Goal: Task Accomplishment & Management: Manage account settings

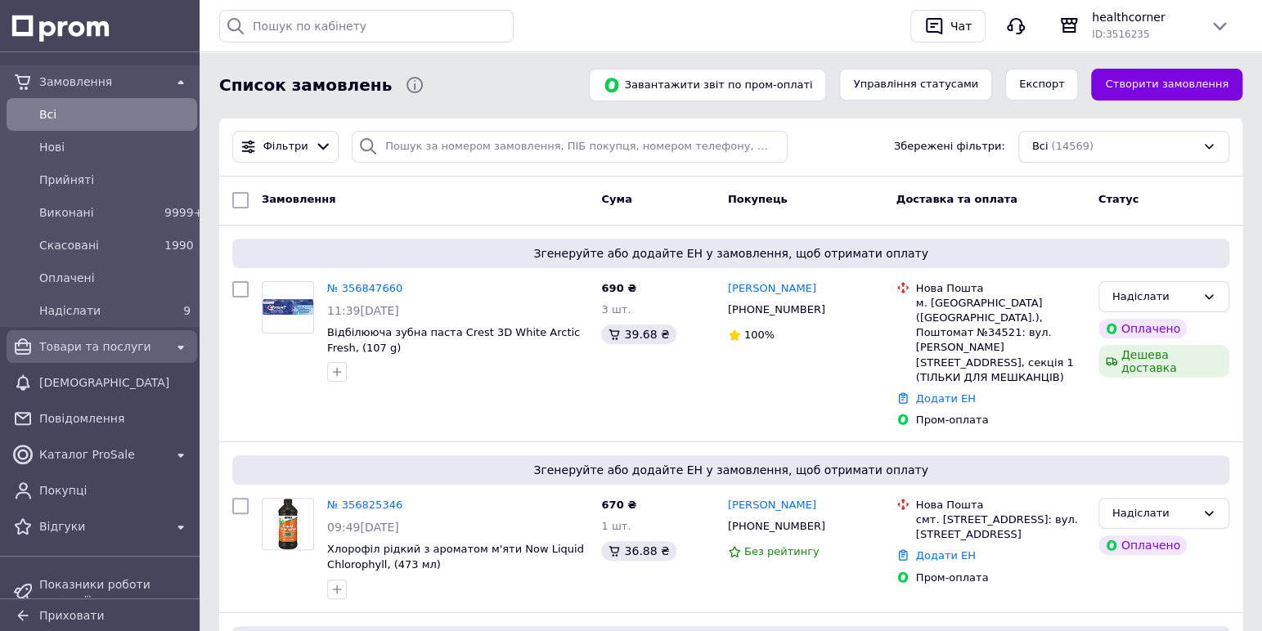
click at [45, 343] on span "Товари та послуги" at bounding box center [101, 347] width 125 height 16
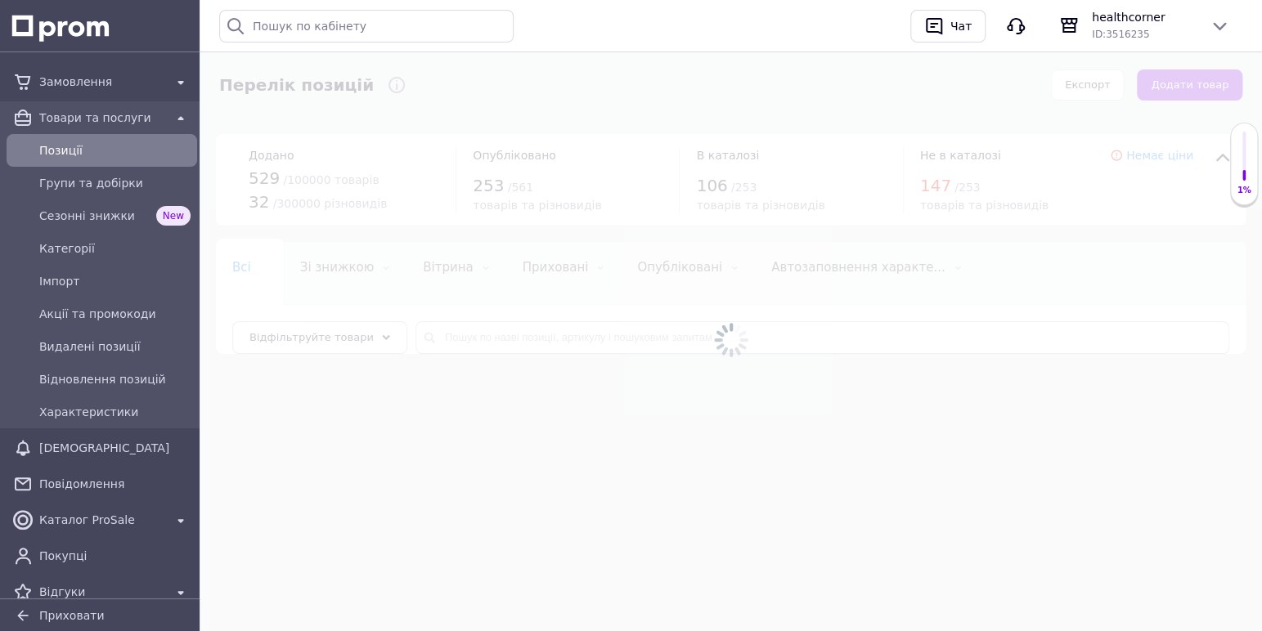
click at [500, 343] on div at bounding box center [731, 340] width 1062 height 582
click at [514, 340] on div at bounding box center [731, 340] width 1062 height 582
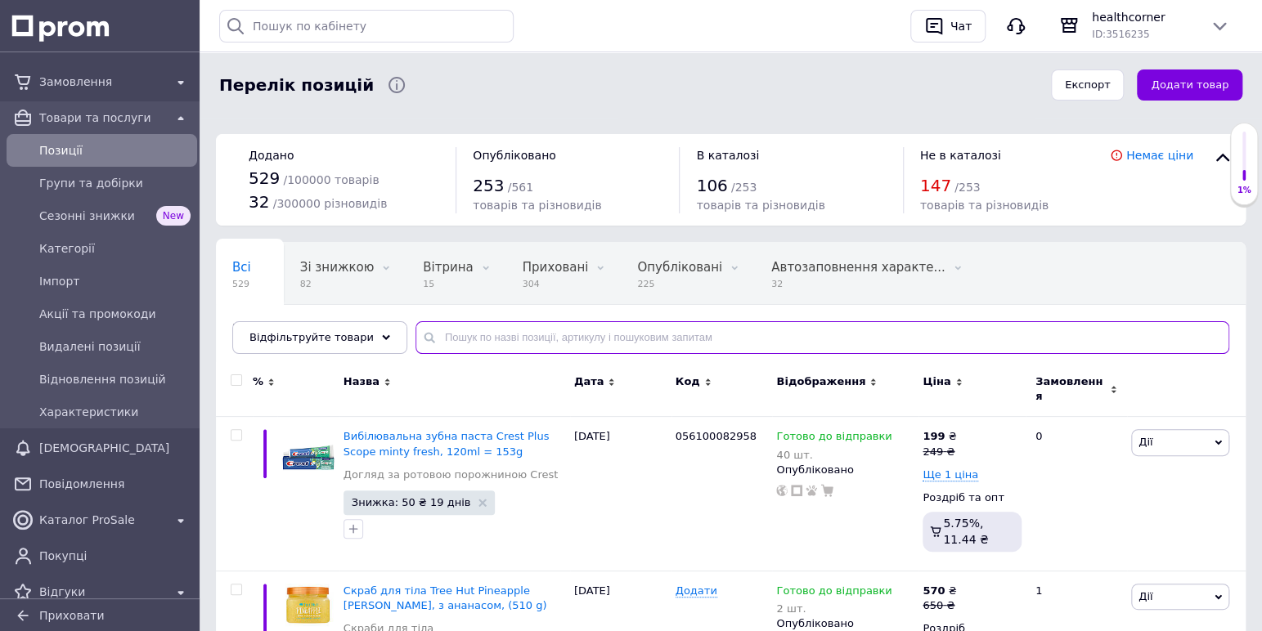
click at [532, 339] on input "text" at bounding box center [822, 337] width 814 height 33
type input "crest brilliance"
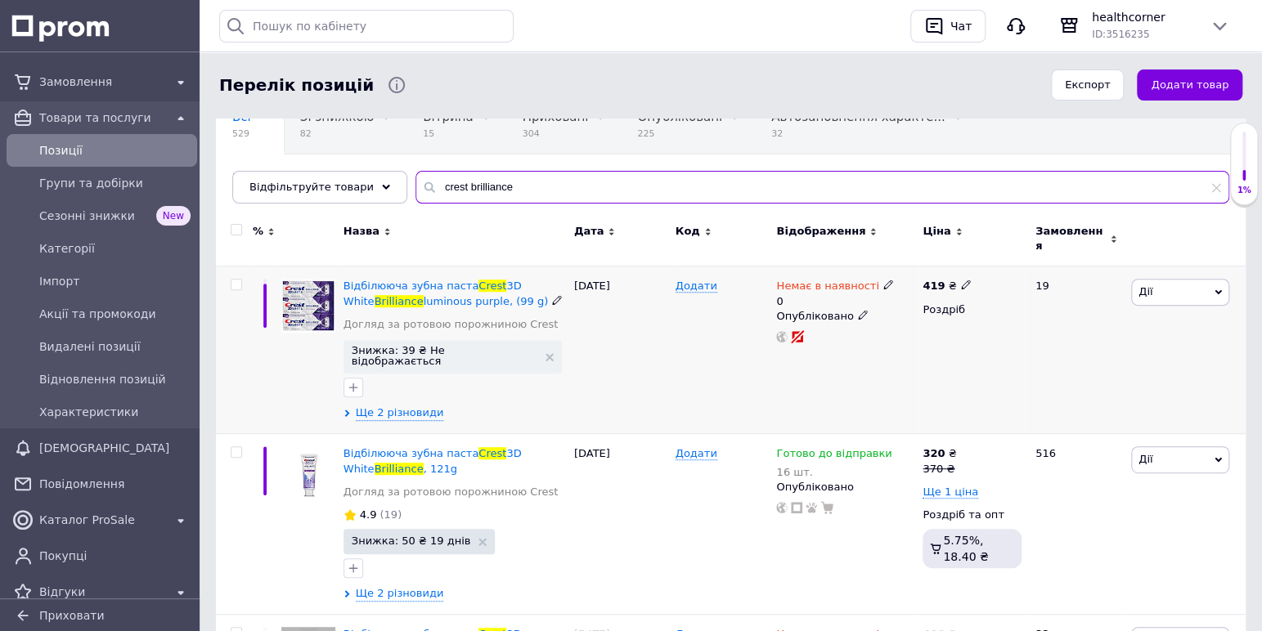
scroll to position [221, 0]
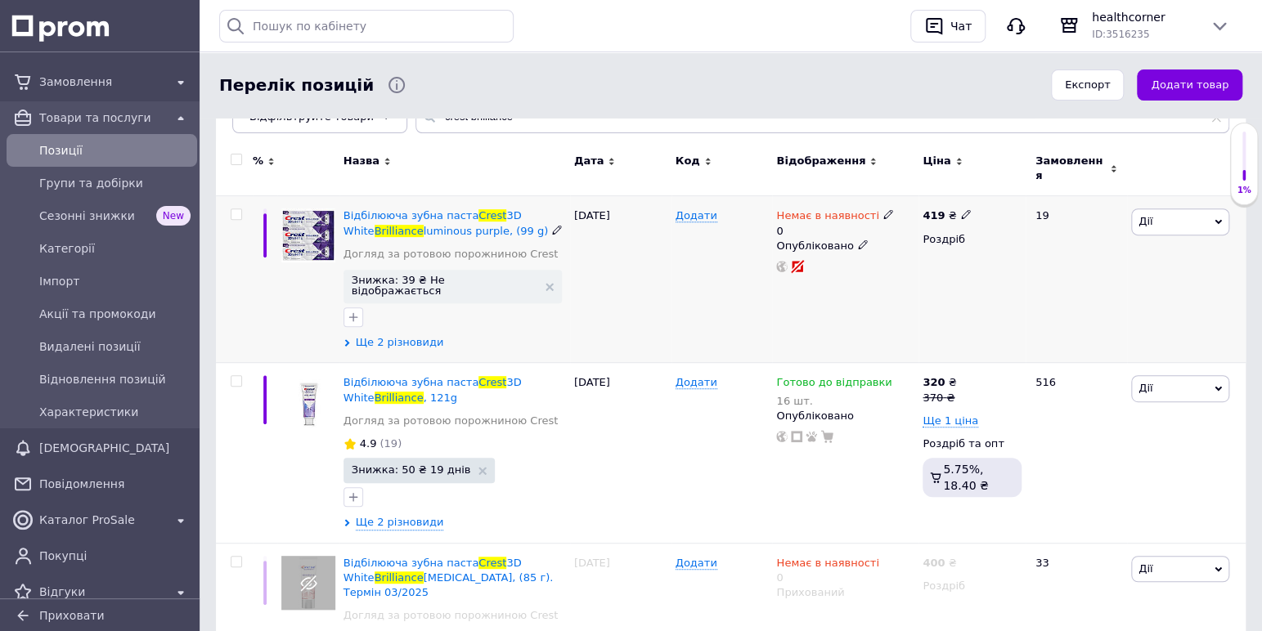
click at [344, 339] on use at bounding box center [346, 342] width 5 height 7
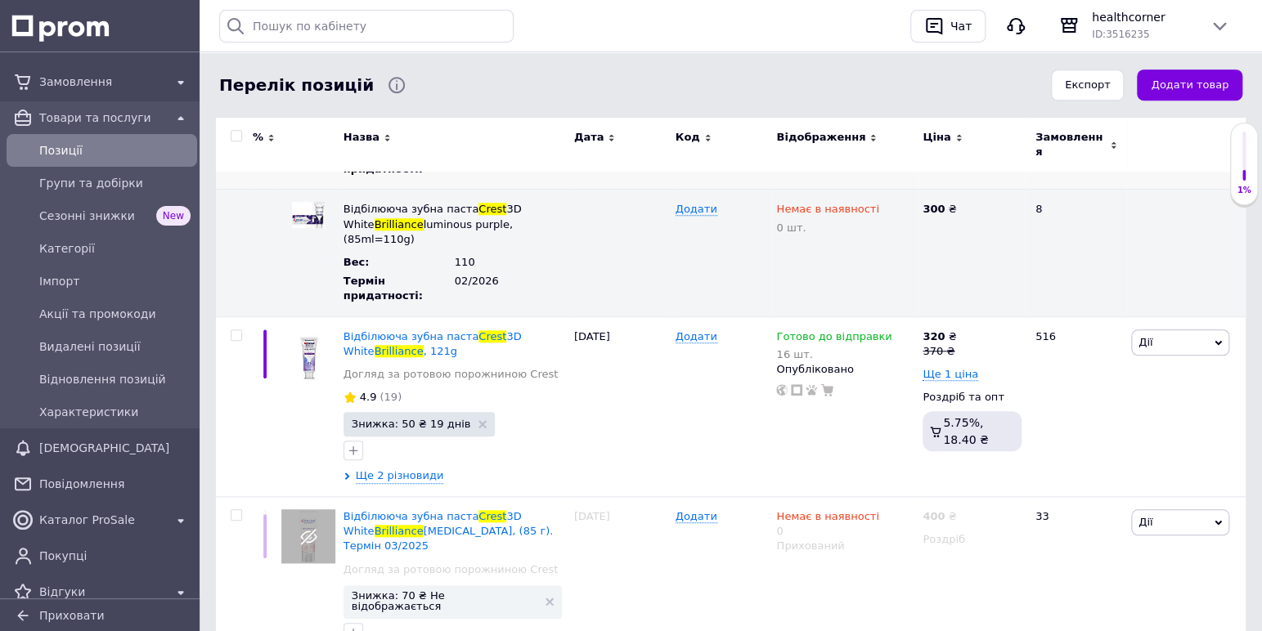
scroll to position [562, 0]
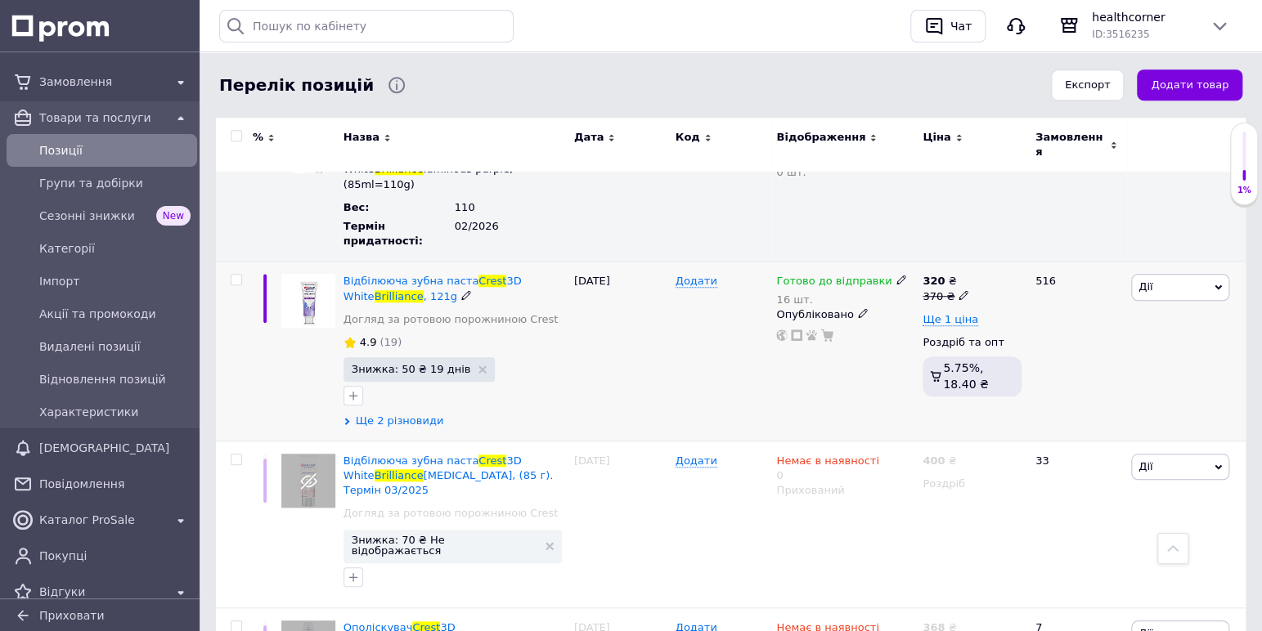
click at [346, 418] on icon at bounding box center [346, 421] width 7 height 7
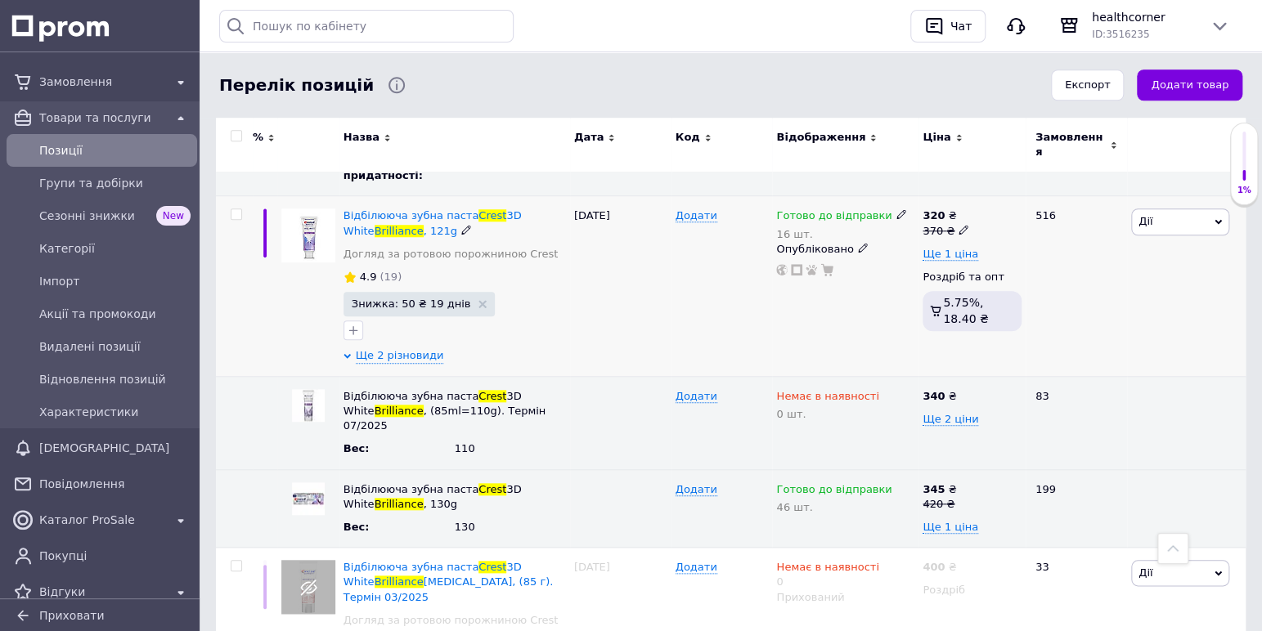
scroll to position [630, 0]
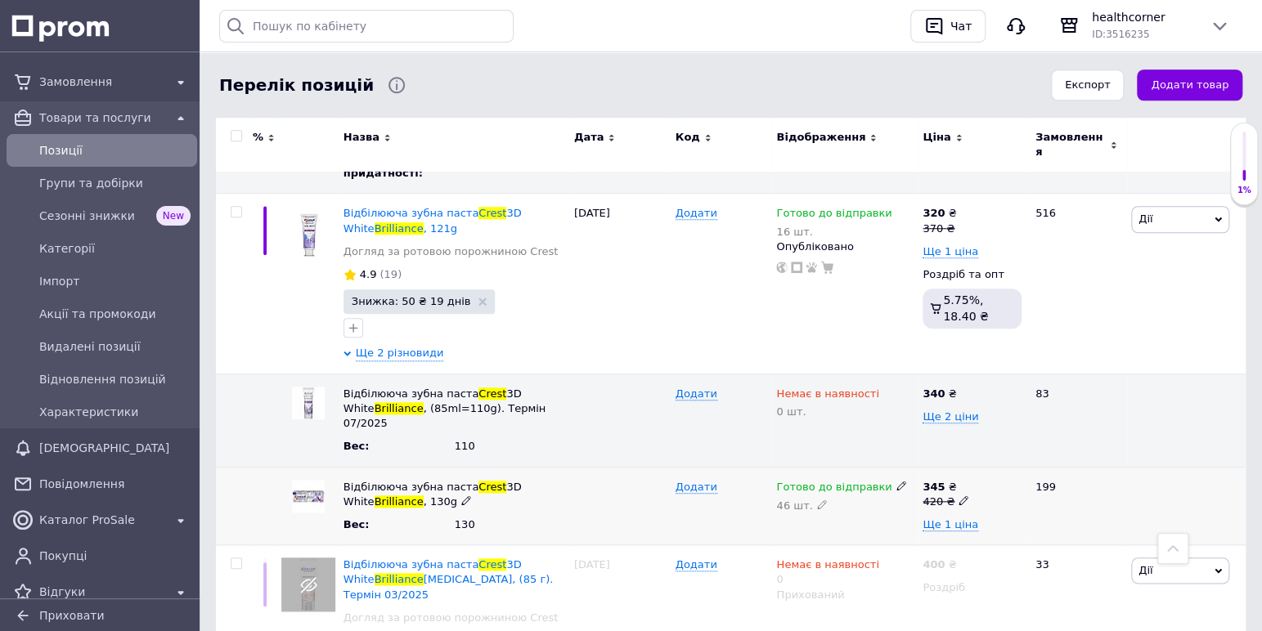
click at [960, 496] on icon at bounding box center [963, 501] width 10 height 10
click at [1034, 467] on div "199" at bounding box center [1075, 506] width 101 height 79
click at [961, 496] on icon at bounding box center [963, 501] width 10 height 10
click at [967, 475] on input "420" at bounding box center [965, 487] width 96 height 25
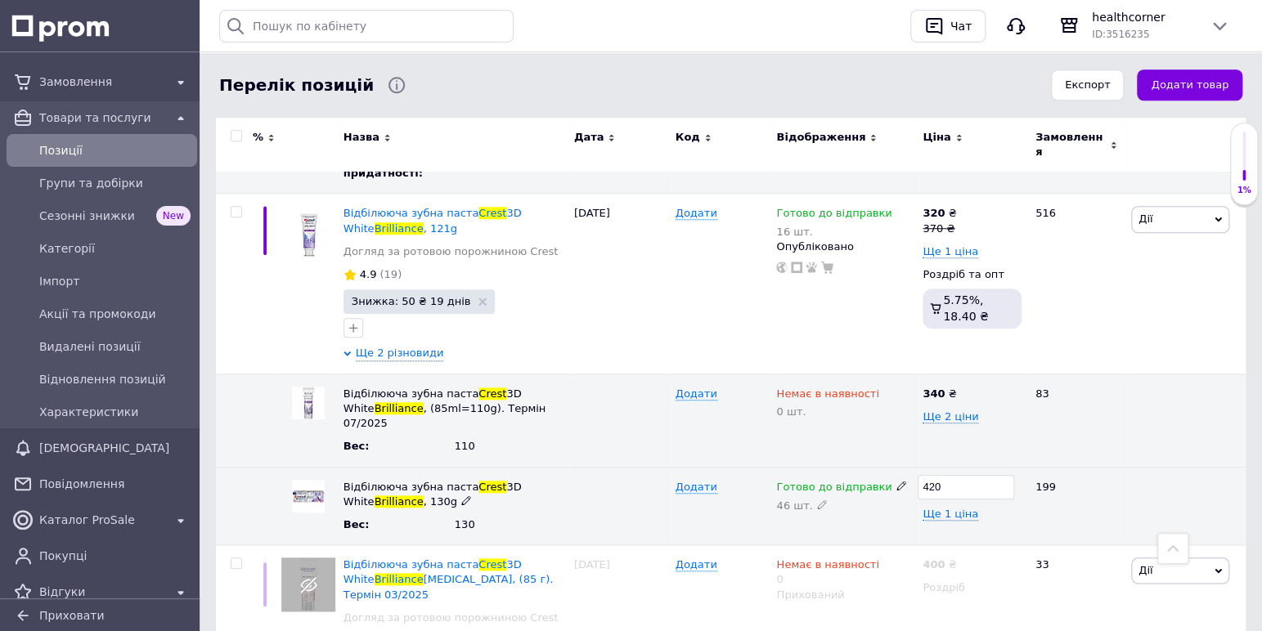
click at [967, 475] on input "420" at bounding box center [965, 487] width 96 height 25
click at [349, 207] on span "Відбілююча зубна паста" at bounding box center [411, 213] width 136 height 12
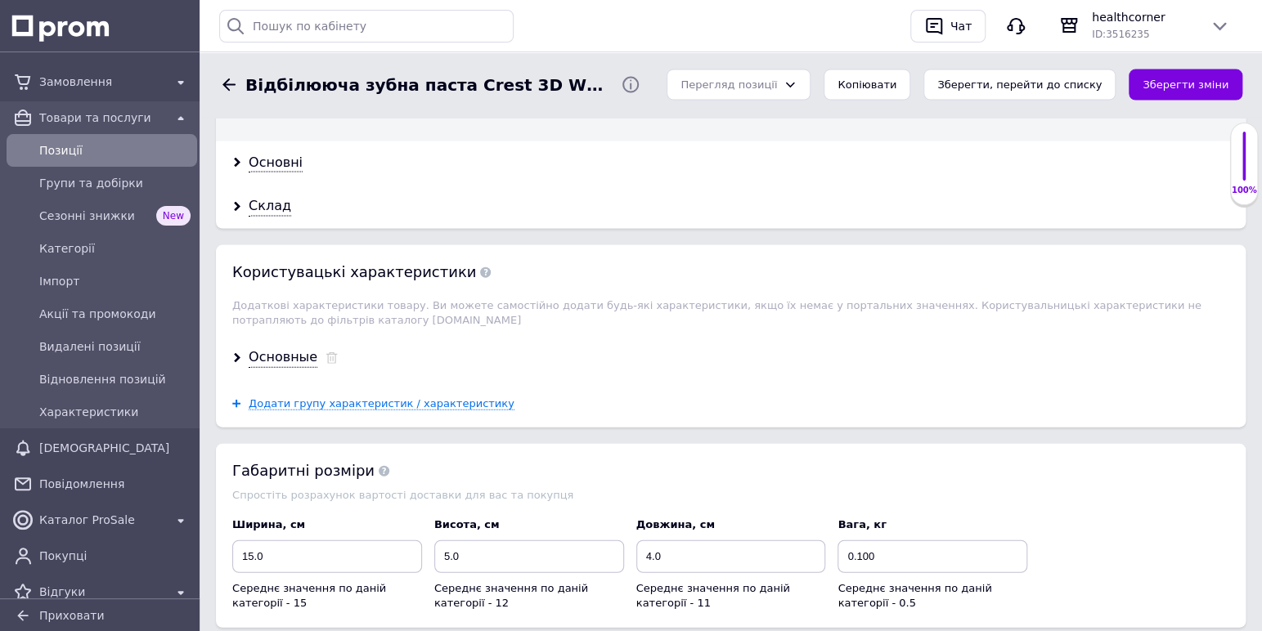
scroll to position [1812, 0]
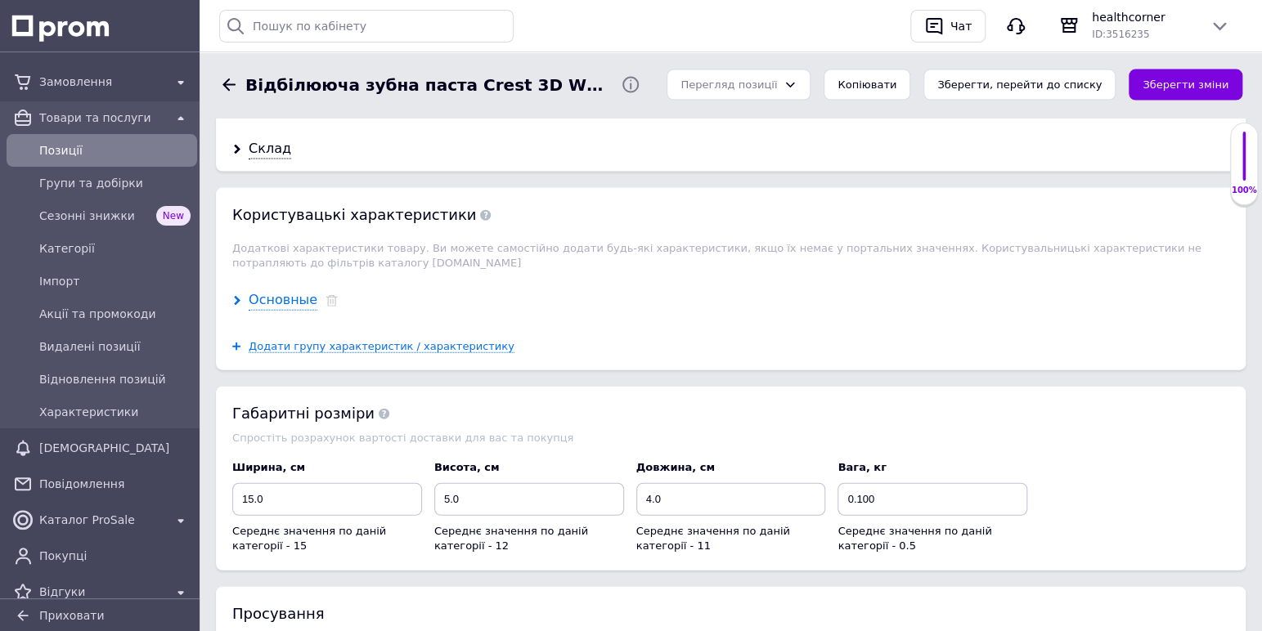
click at [236, 296] on use at bounding box center [237, 301] width 7 height 10
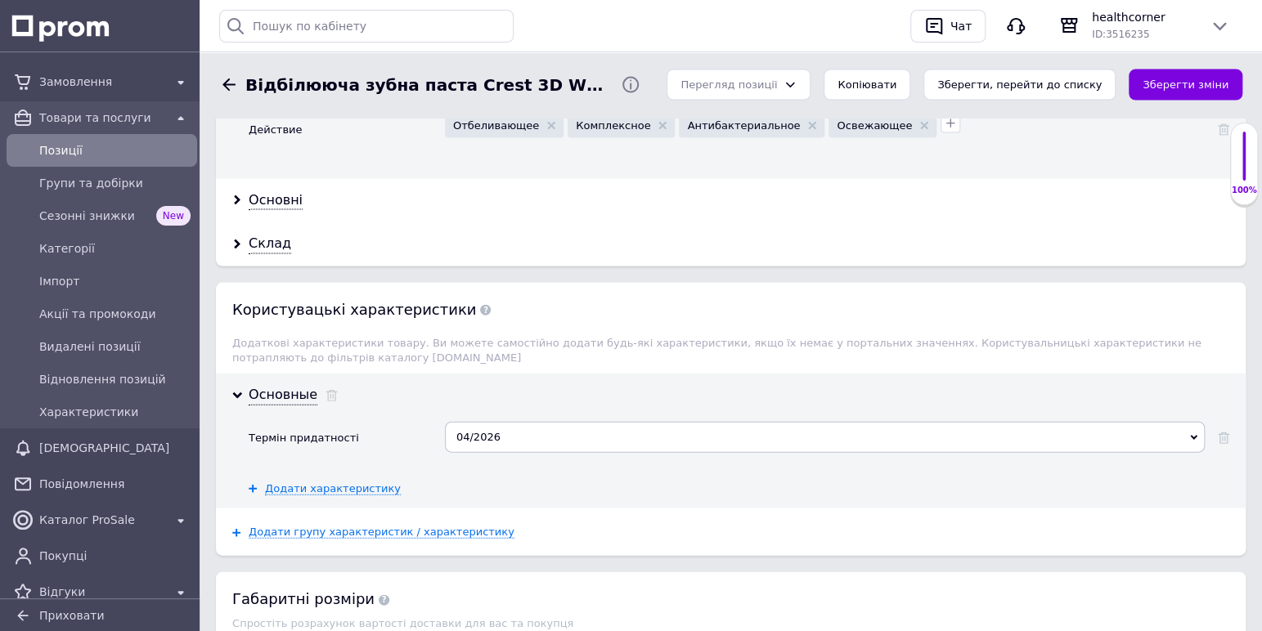
scroll to position [1671, 0]
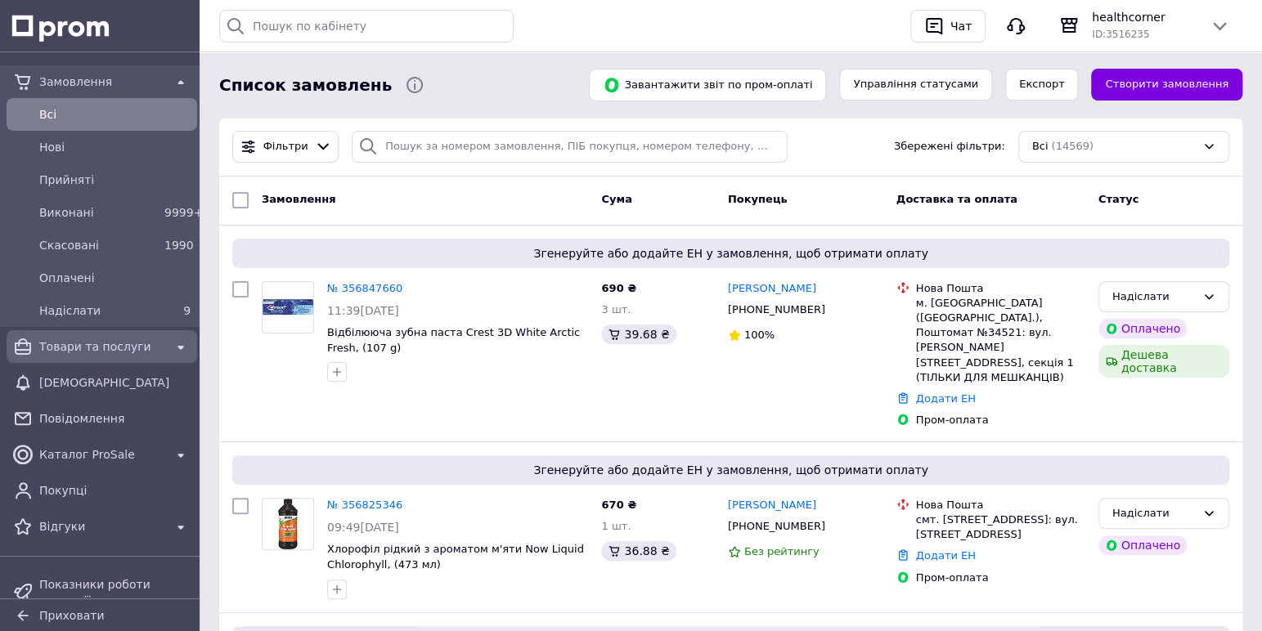
click at [45, 347] on span "Товари та послуги" at bounding box center [101, 347] width 125 height 16
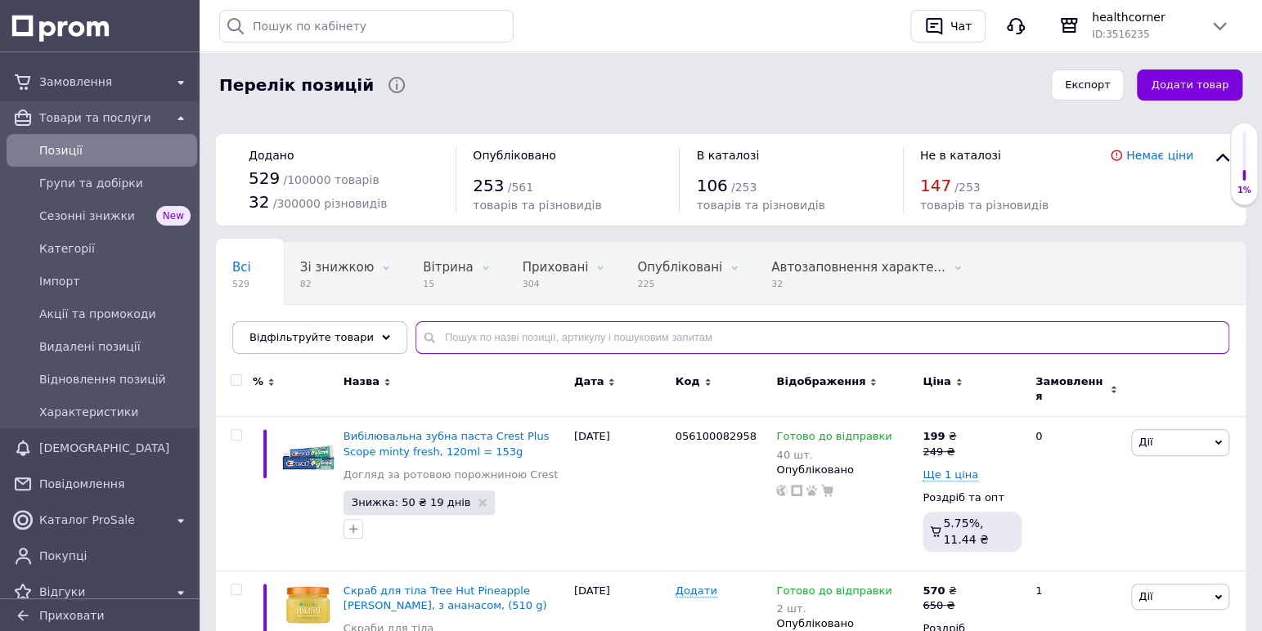
click at [464, 337] on input "text" at bounding box center [822, 337] width 814 height 33
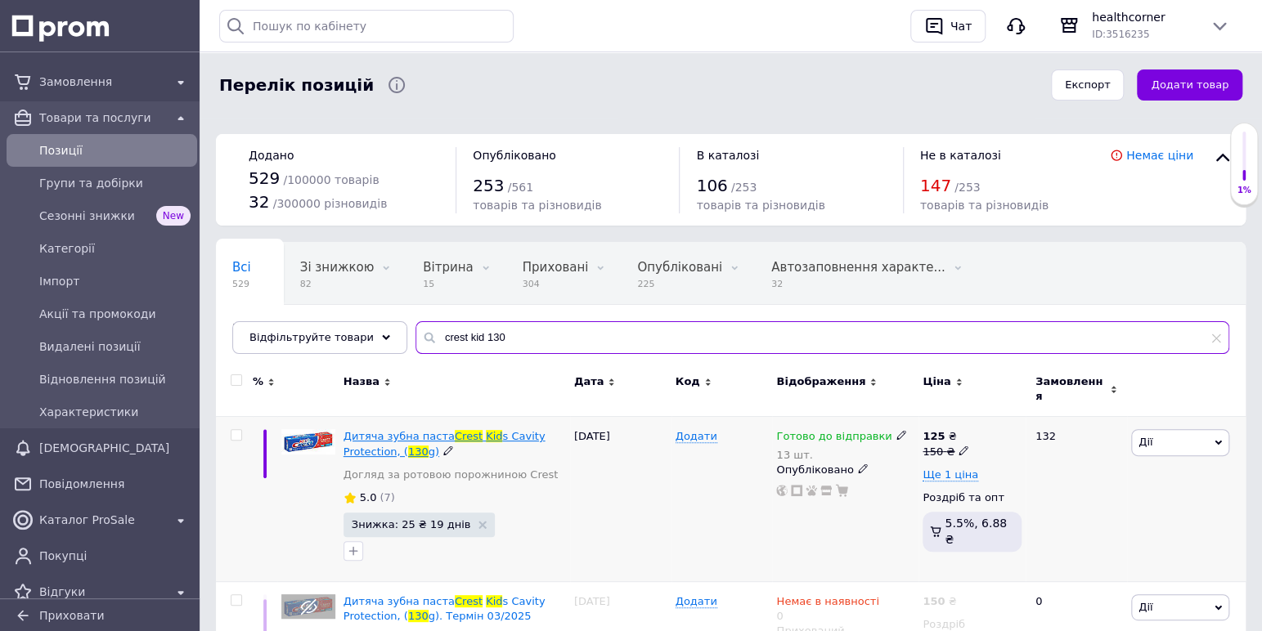
type input "crest kid 130"
click at [348, 430] on span "Дитяча зубна паста" at bounding box center [398, 436] width 111 height 12
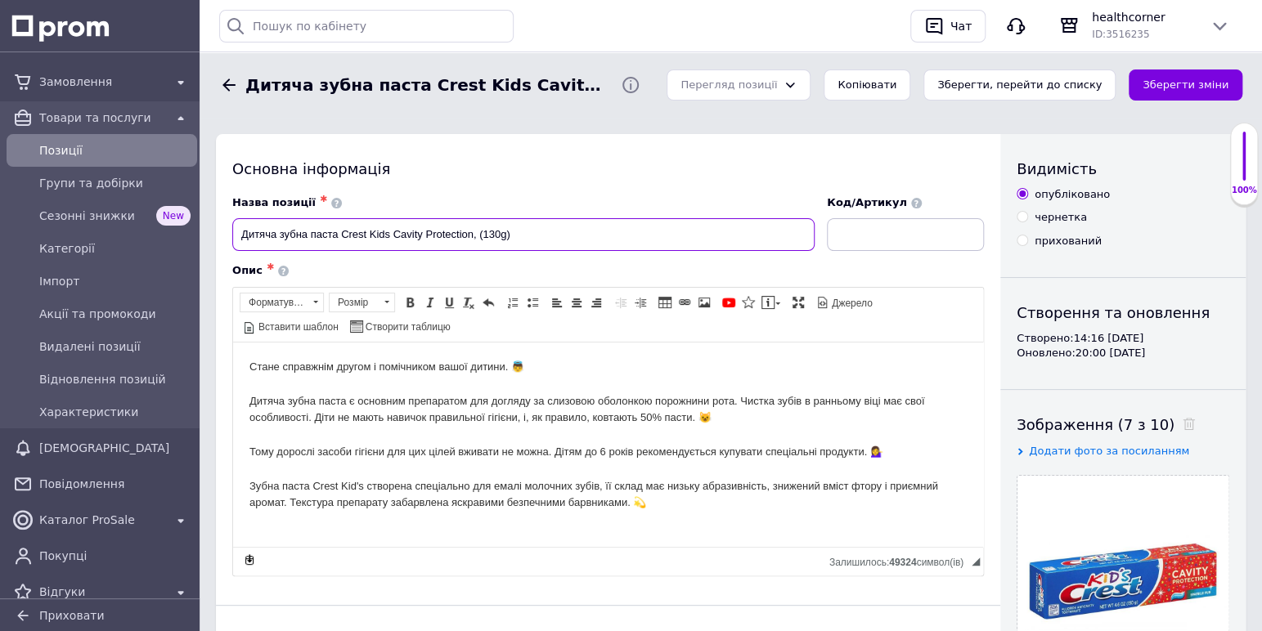
drag, startPoint x: 385, startPoint y: 231, endPoint x: 414, endPoint y: 280, distance: 56.8
click at [385, 232] on input "Дитяча зубна паста Crest Kids Cavity Protection, (130g)" at bounding box center [523, 234] width 582 height 33
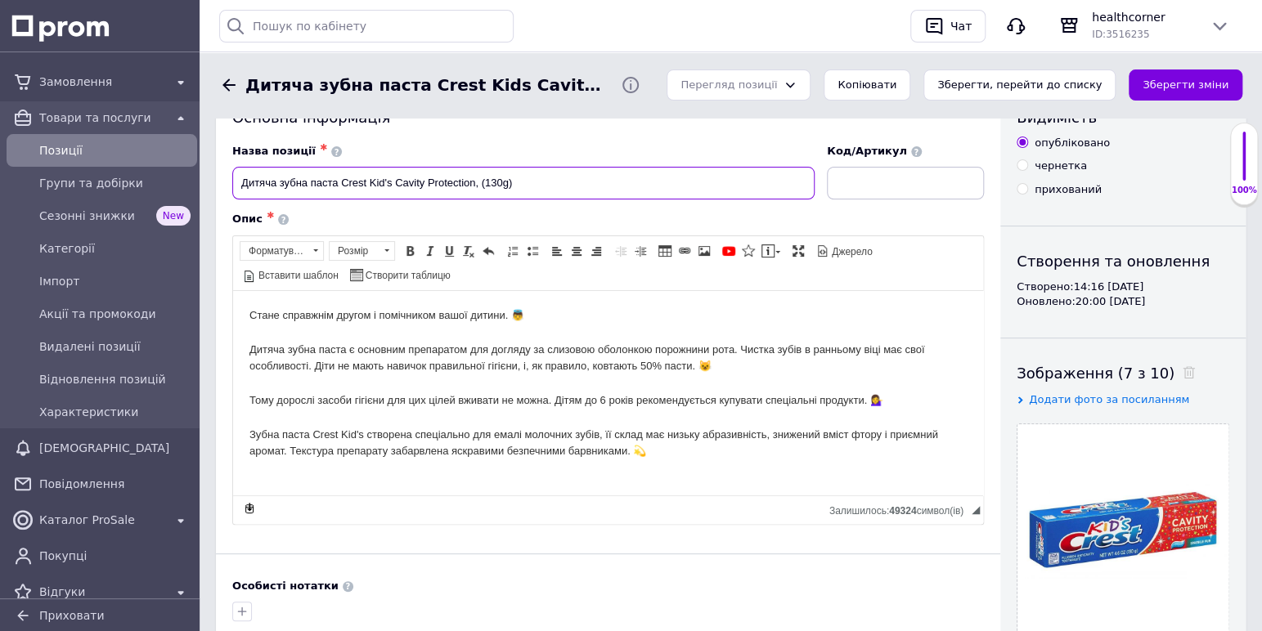
scroll to position [48, 0]
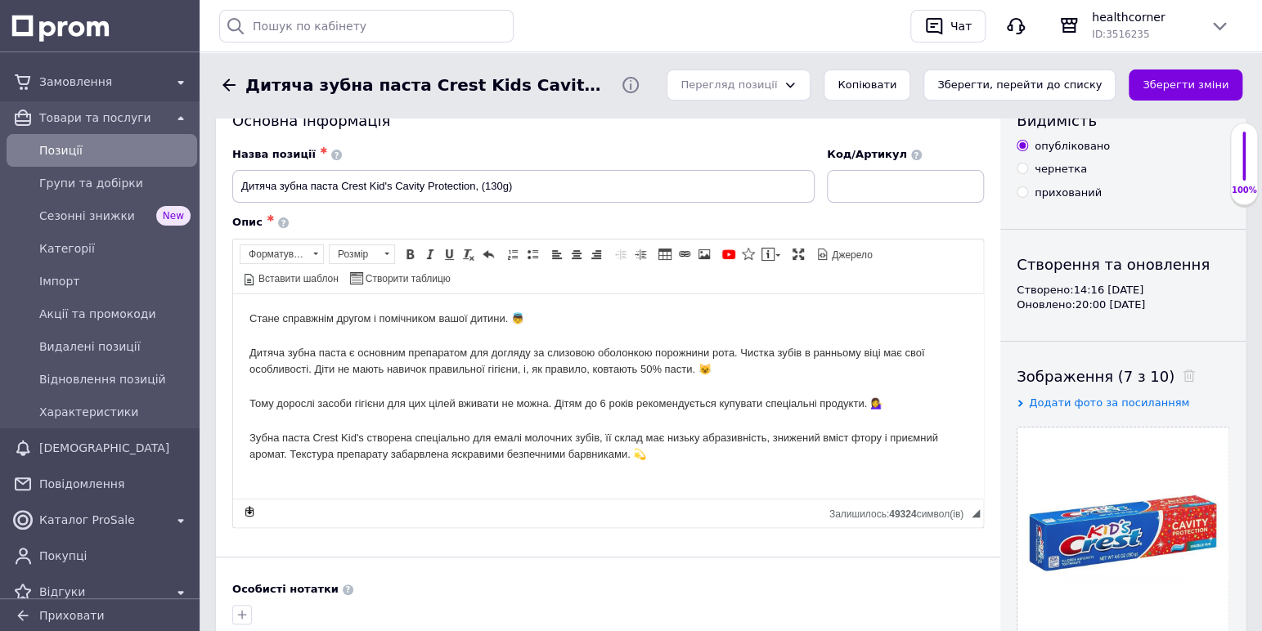
click at [422, 371] on p "Стане справжнім другом і помічником вашої дитини. 👼 Дитяча зубна паста є основн…" at bounding box center [607, 386] width 717 height 153
click at [245, 187] on input "Дитяча зубна паста Crest Kid's Cavity Protection, (130g)" at bounding box center [523, 186] width 582 height 33
click at [381, 344] on p "Стане справжнім другом і помічником вашої дитини. 👼 Дитяча зубна паста є основн…" at bounding box center [607, 386] width 717 height 153
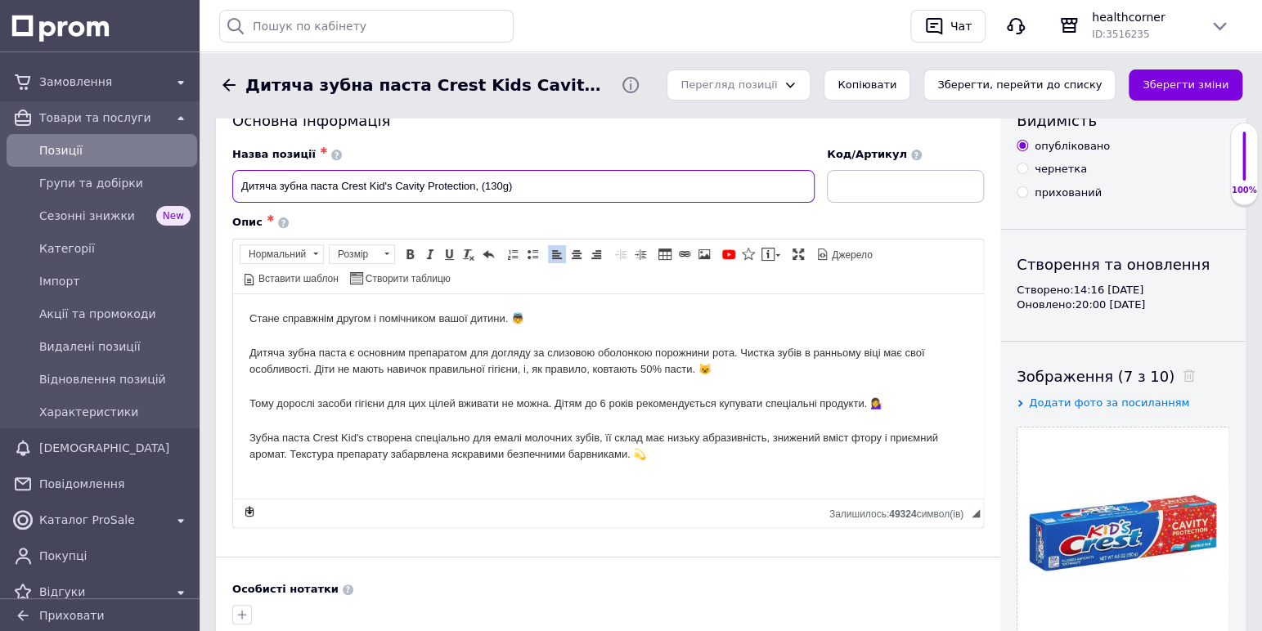
click at [484, 182] on input "Дитяча зубна паста Crest Kid's Cavity Protection, (130g)" at bounding box center [523, 186] width 582 height 33
click at [527, 185] on input "Дитяча зубна паста Crest Kid's Cavity Protection, 130g)" at bounding box center [523, 186] width 582 height 33
type input "Дитяча зубна паста Crest Kid's Cavity Protection, 130g"
click at [1151, 79] on button "Зберегти зміни" at bounding box center [1185, 86] width 114 height 32
click at [518, 186] on input "Дитяча зубна паста Crest Kid's Cavity Protection, 130g" at bounding box center [523, 186] width 582 height 33
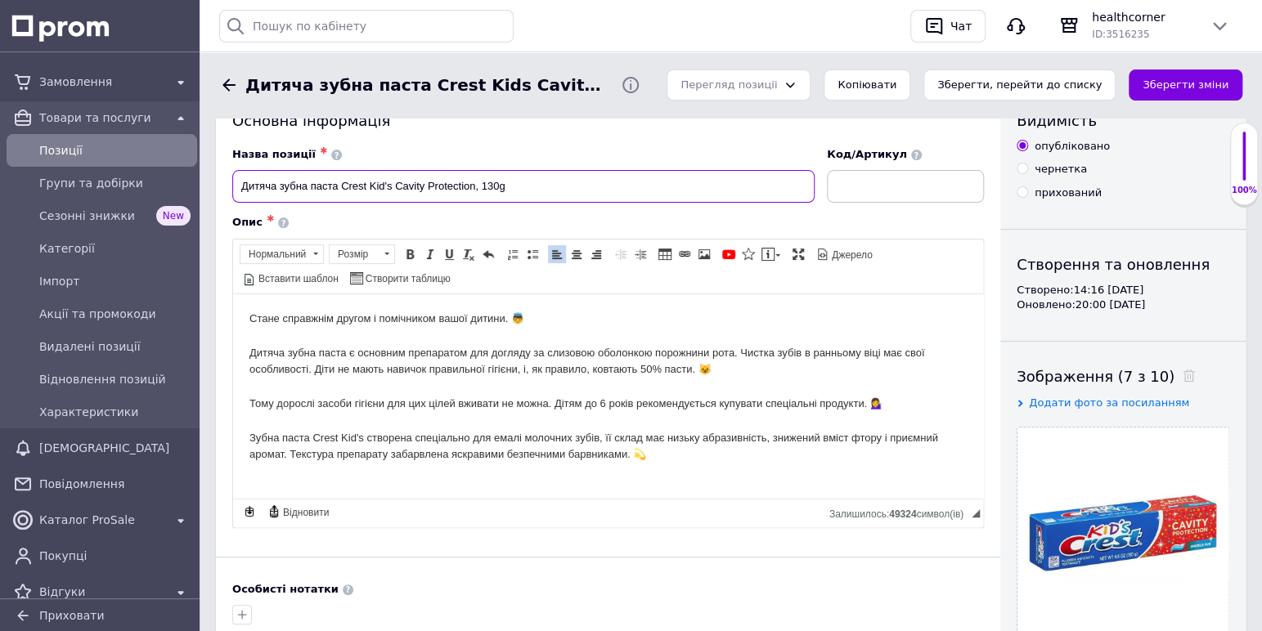
click at [518, 186] on input "Дитяча зубна паста Crest Kid's Cavity Protection, 130g" at bounding box center [523, 186] width 582 height 33
click at [467, 222] on div "Опис ✱" at bounding box center [607, 222] width 751 height 15
click at [1151, 84] on button "Зберегти зміни" at bounding box center [1185, 86] width 114 height 32
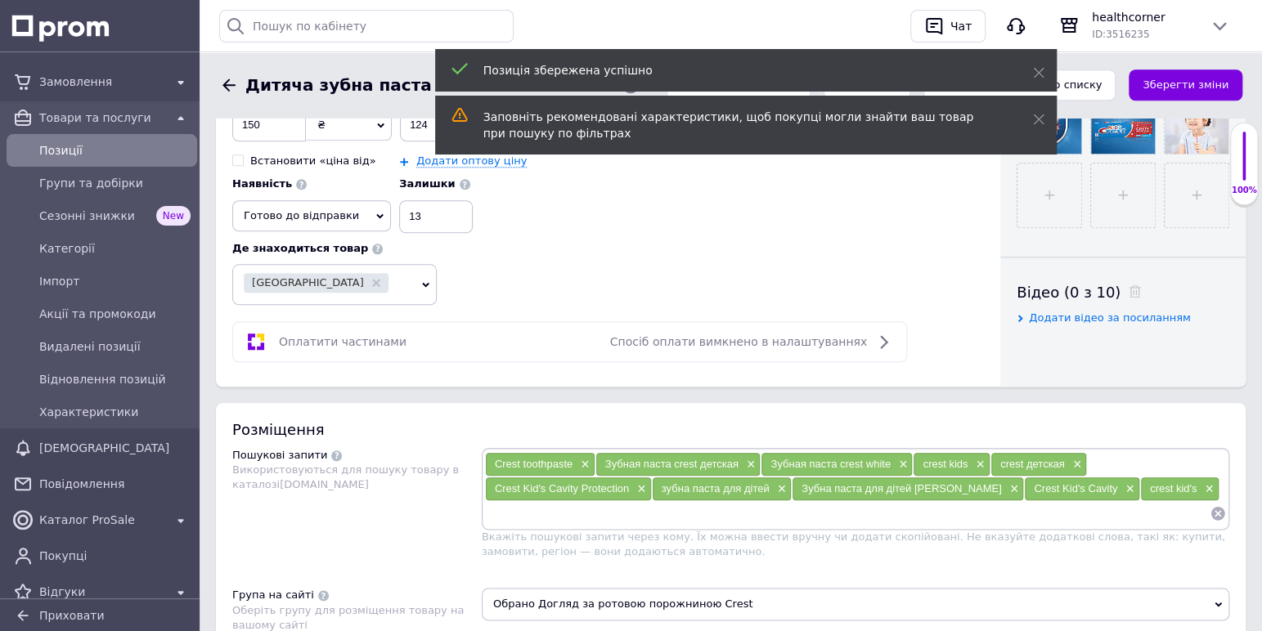
scroll to position [684, 0]
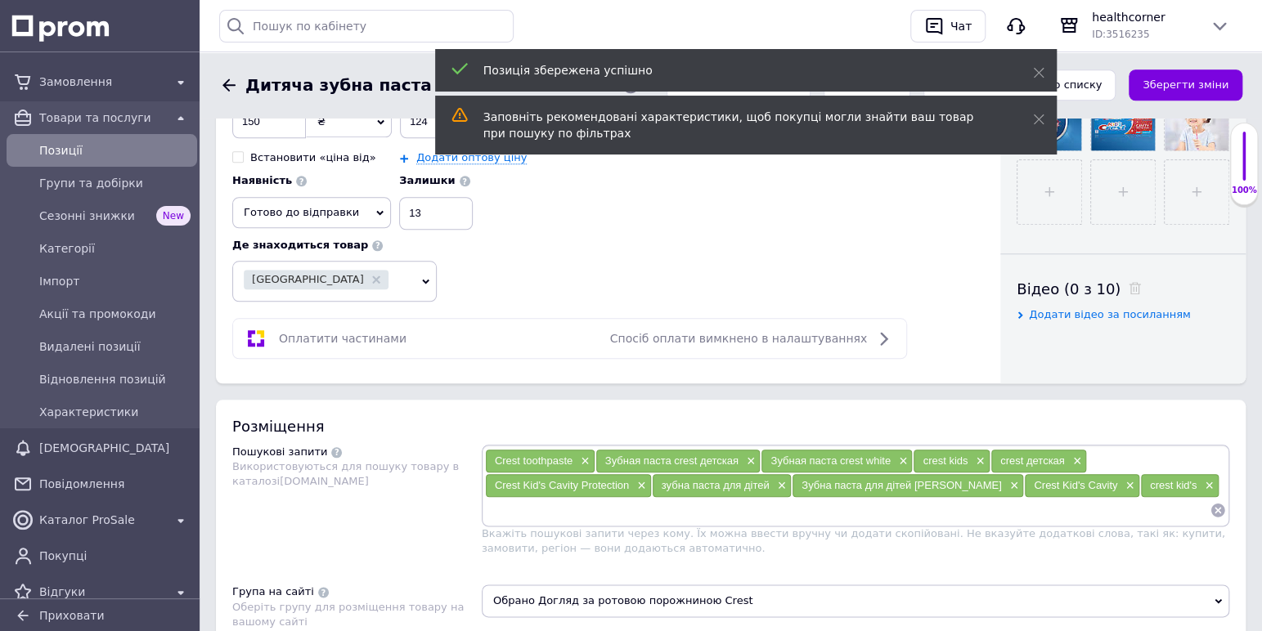
click at [720, 498] on input at bounding box center [847, 510] width 725 height 25
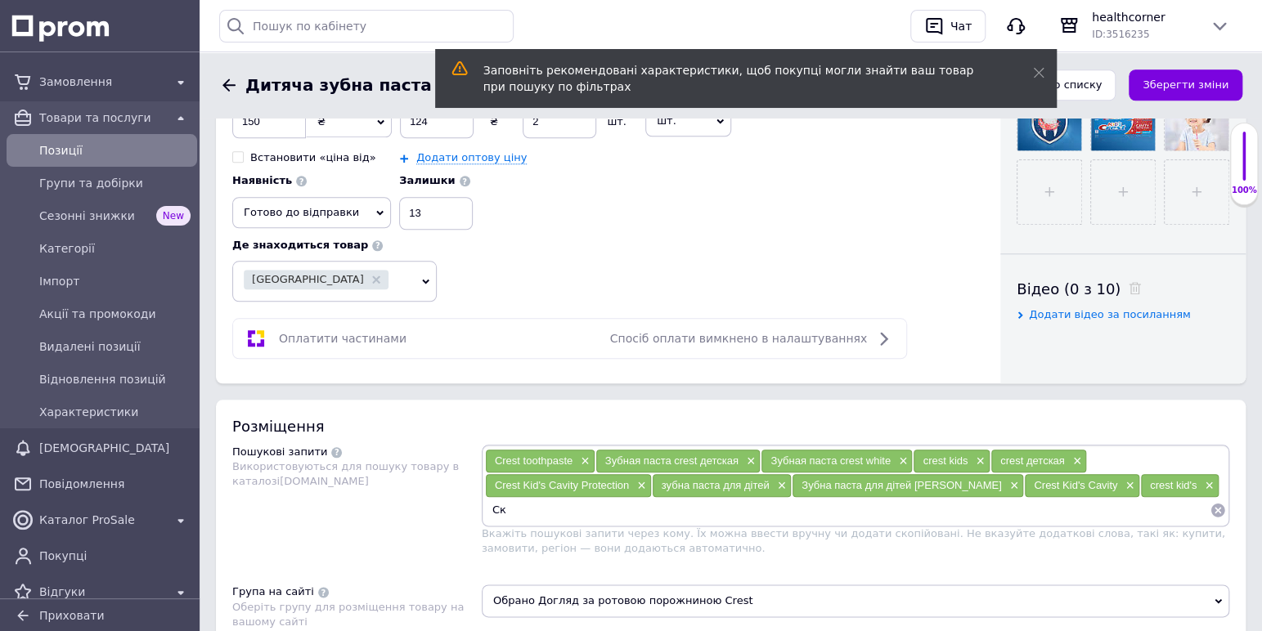
type input "С"
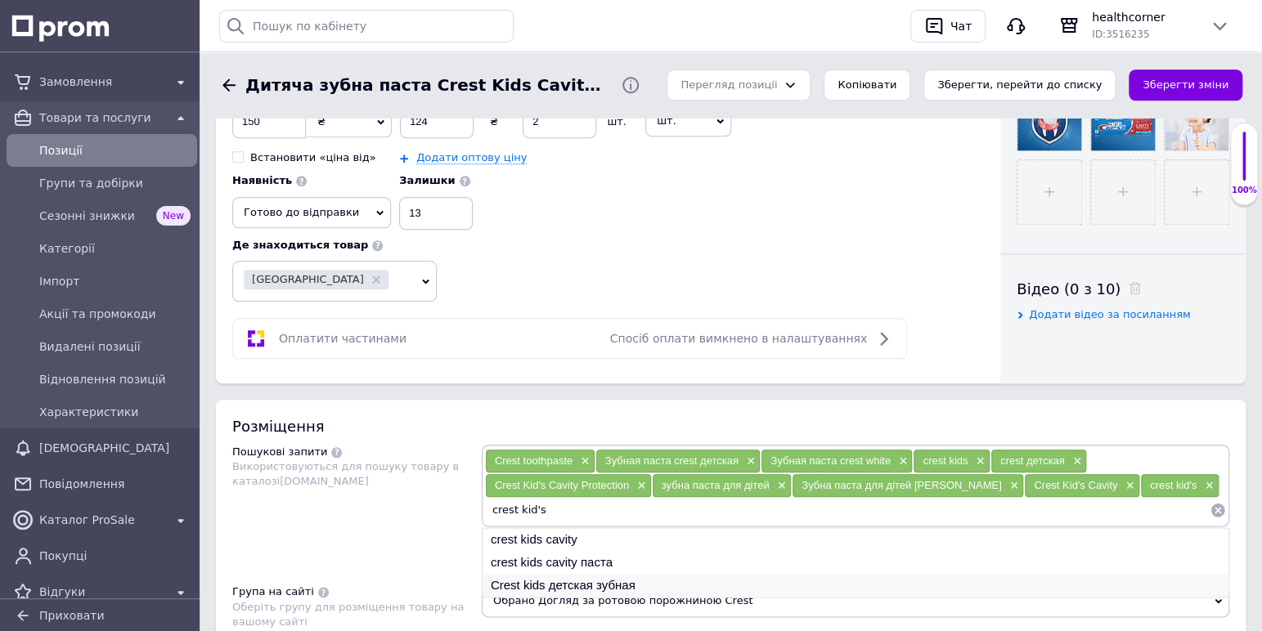
type input "crest kid's"
click at [504, 574] on li "Crest kids детская зубная" at bounding box center [855, 585] width 746 height 23
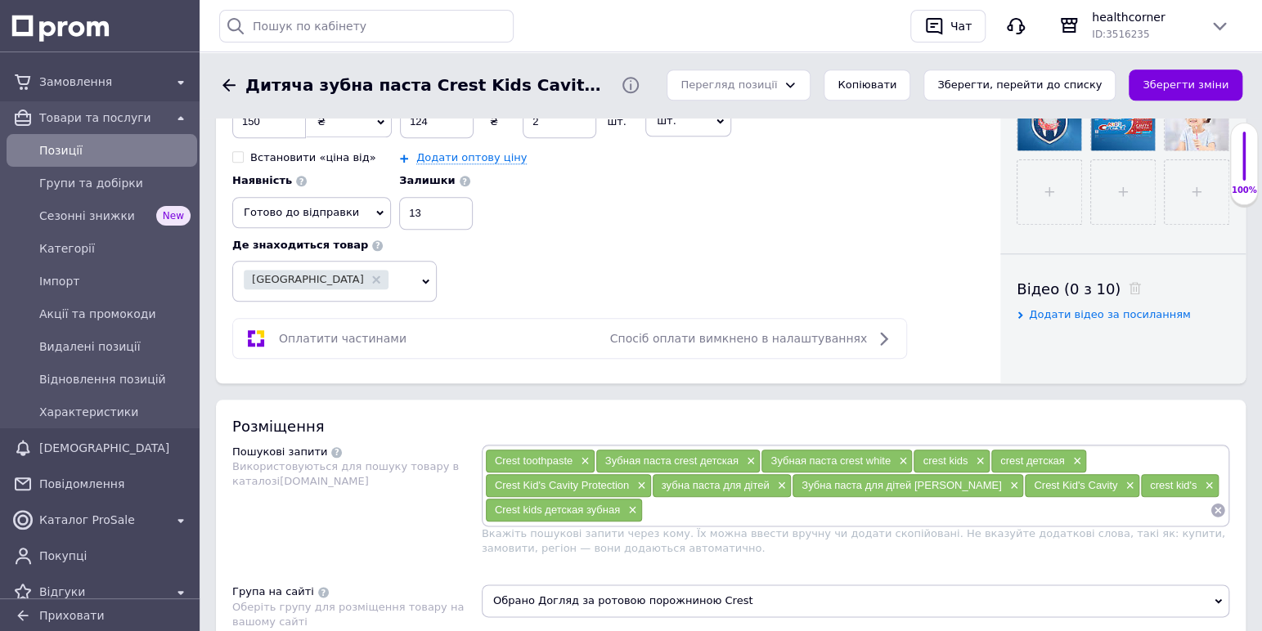
click at [666, 498] on input at bounding box center [926, 510] width 567 height 25
type input "crest kid"
click at [527, 528] on li "crest kids cavity" at bounding box center [855, 539] width 746 height 23
click at [778, 498] on input at bounding box center [980, 510] width 460 height 25
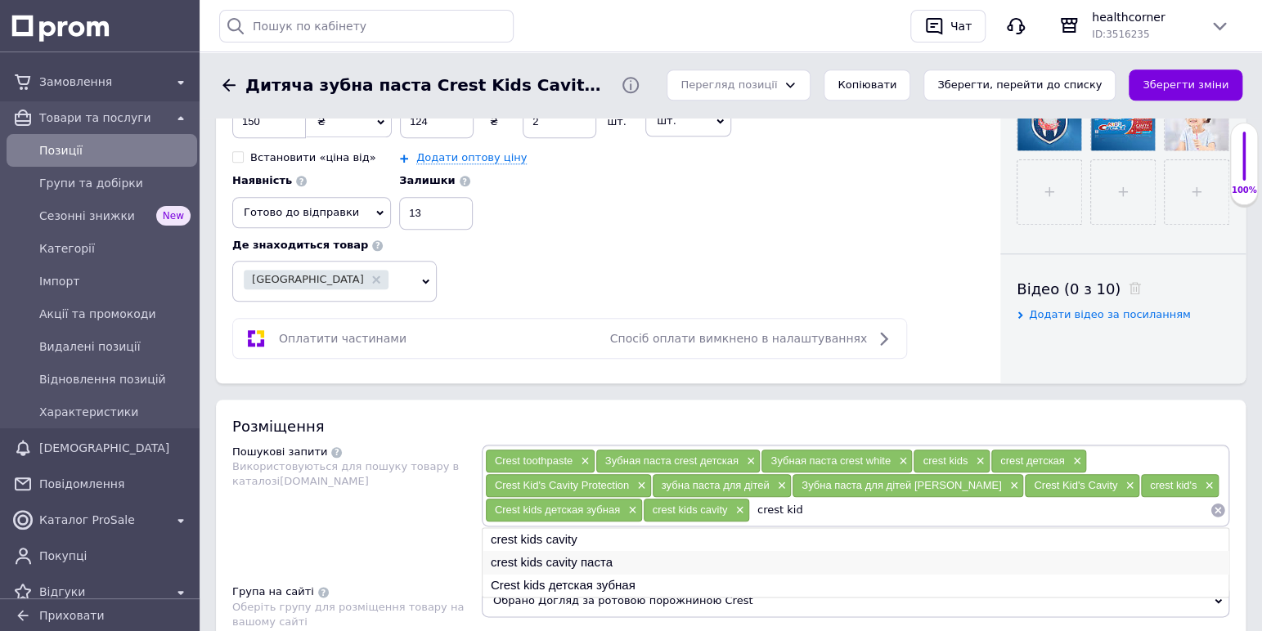
type input "crest kid"
click at [503, 551] on li "crest kids cavity паста" at bounding box center [855, 562] width 746 height 23
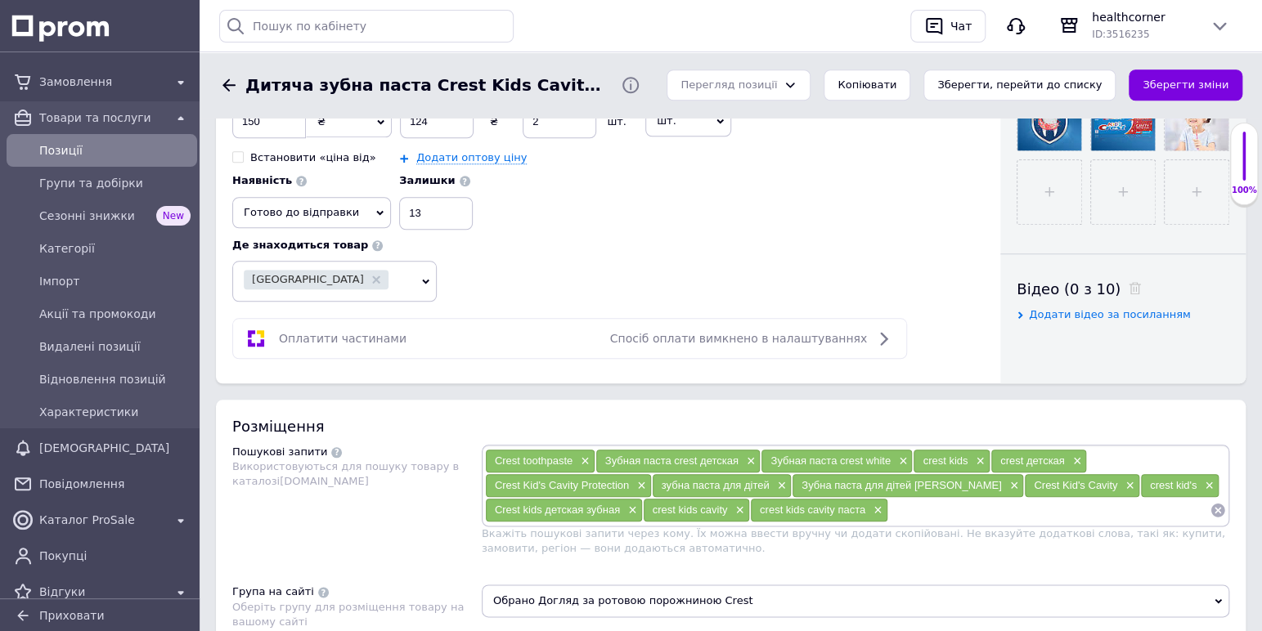
click at [916, 498] on input at bounding box center [1048, 510] width 321 height 25
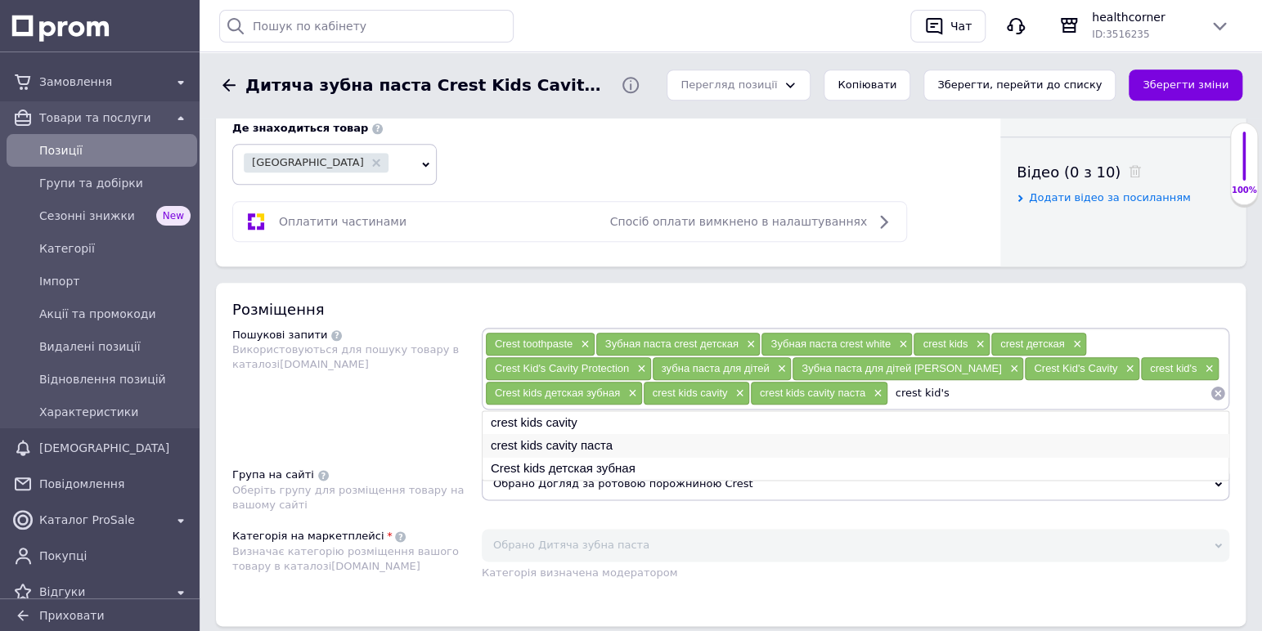
scroll to position [803, 0]
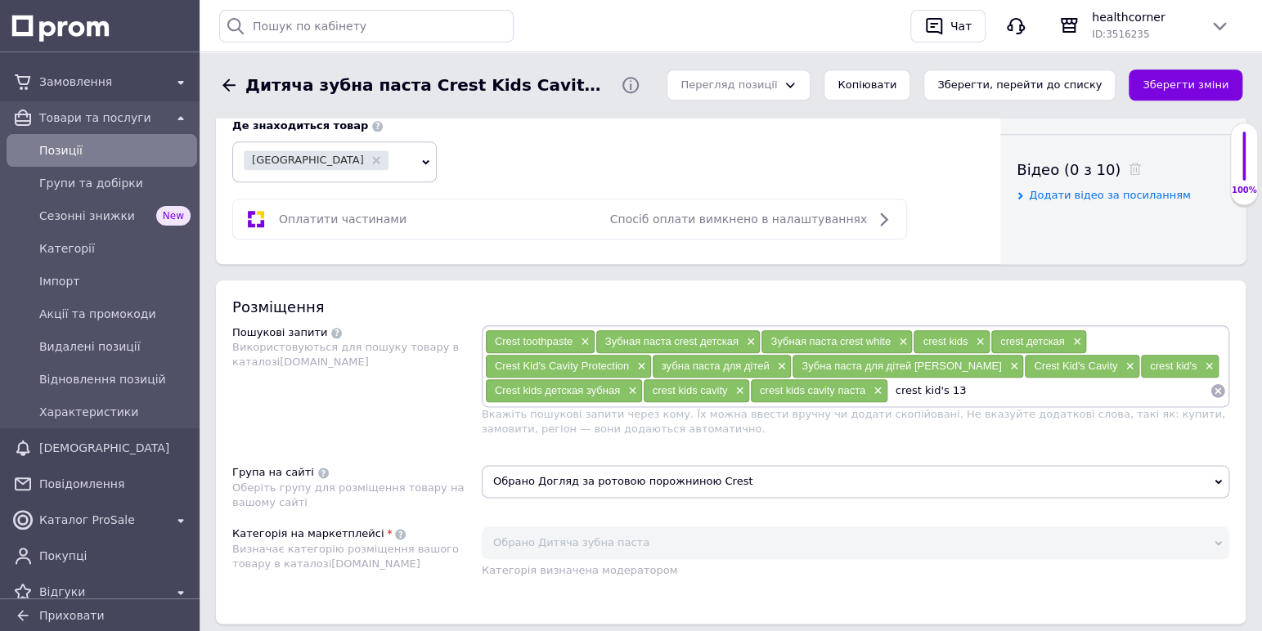
type input "crest kid's 130"
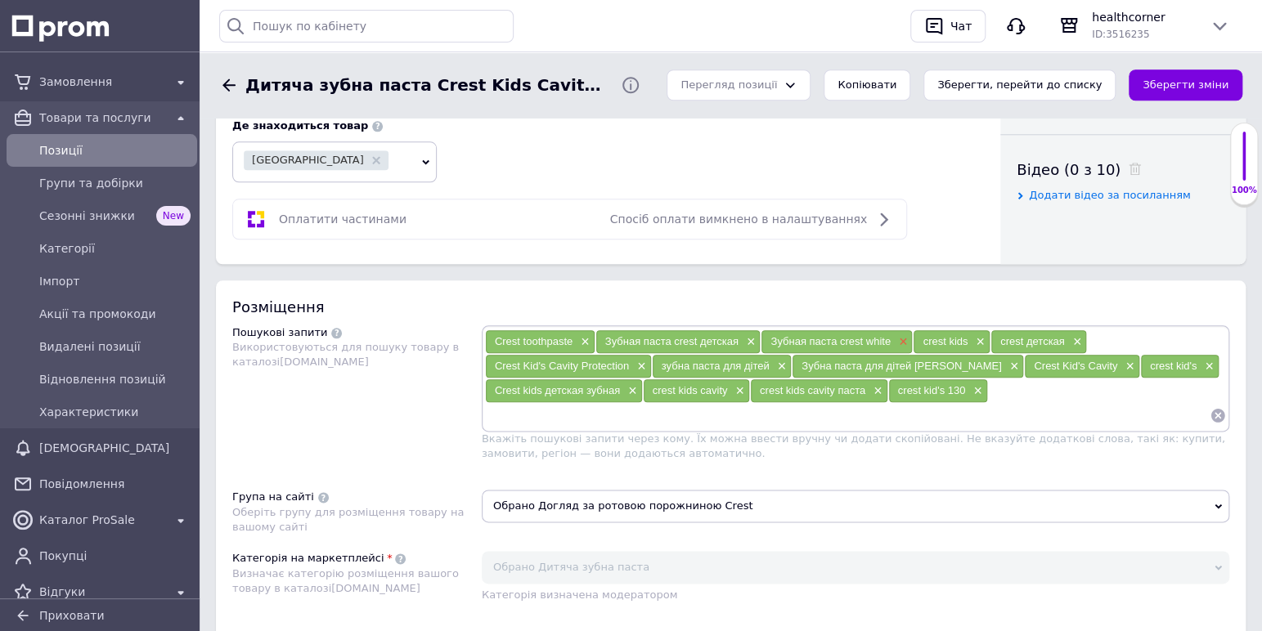
click at [903, 335] on span "×" at bounding box center [901, 342] width 13 height 14
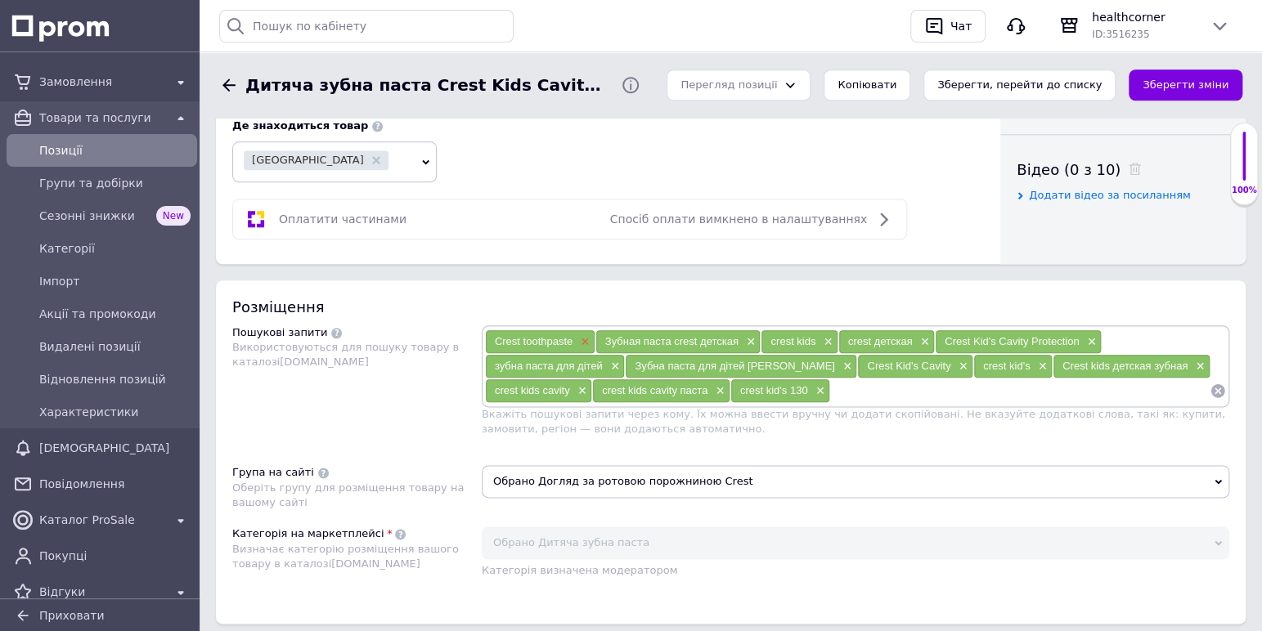
click at [586, 335] on span "×" at bounding box center [582, 342] width 13 height 14
click at [754, 379] on input at bounding box center [966, 391] width 487 height 25
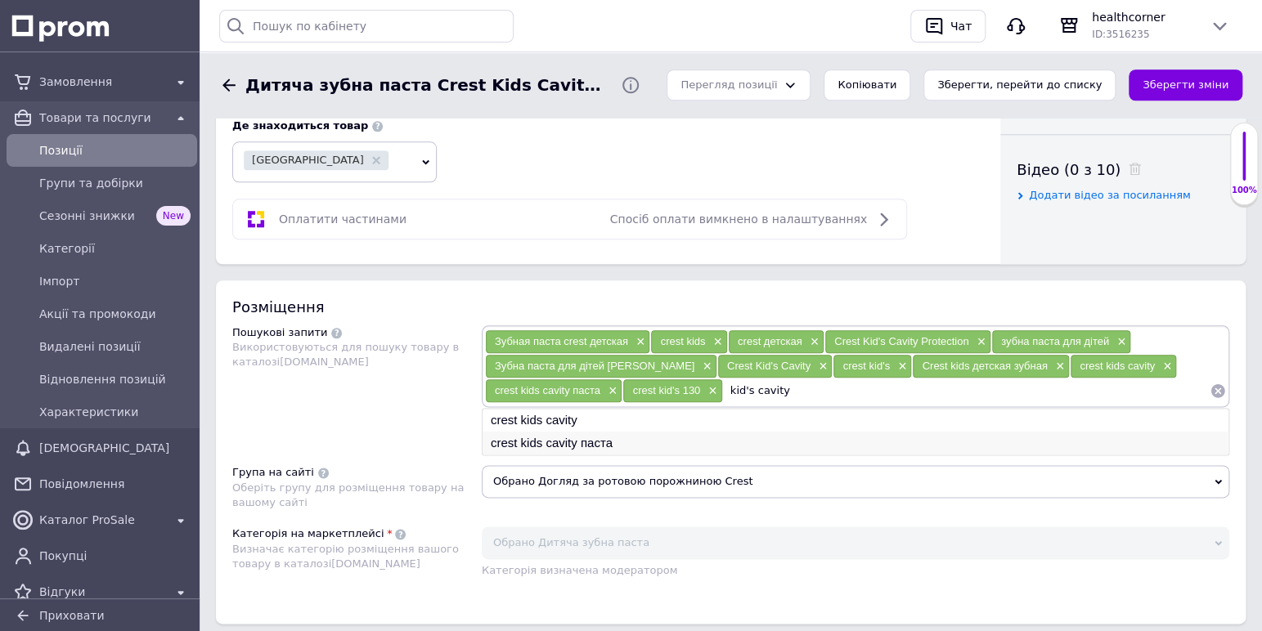
click at [540, 432] on li "crest kids cavity паста" at bounding box center [855, 443] width 746 height 23
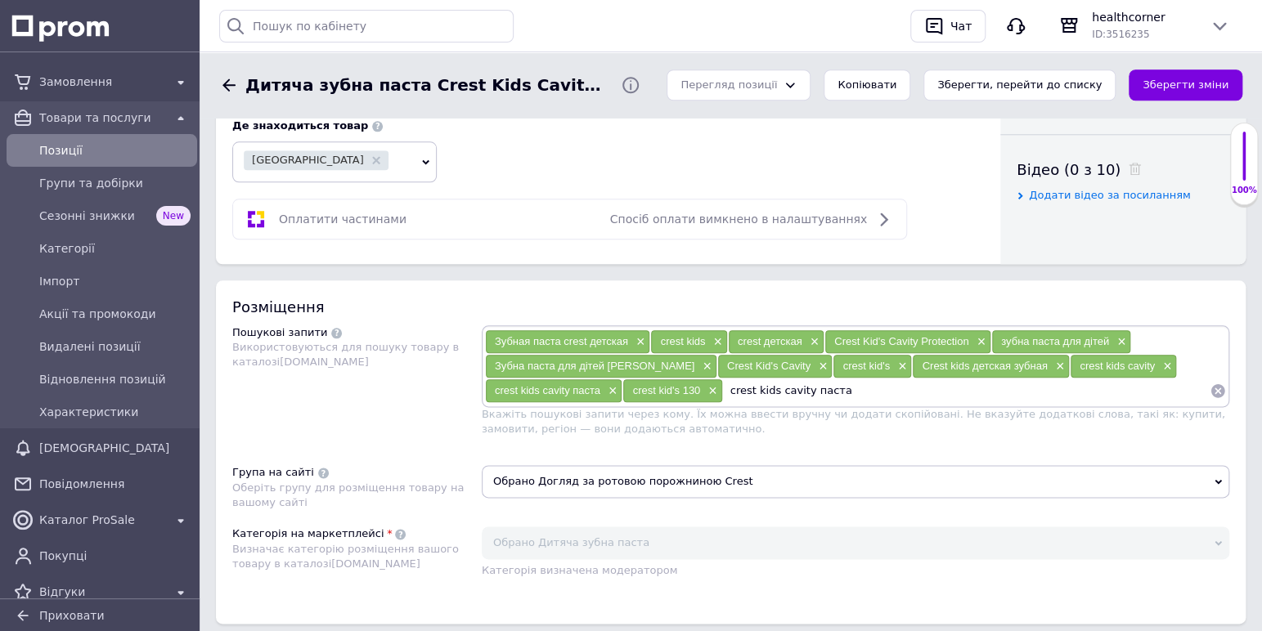
click at [861, 379] on input "crest kids cavity паста" at bounding box center [966, 391] width 487 height 25
type input "crest kids паста"
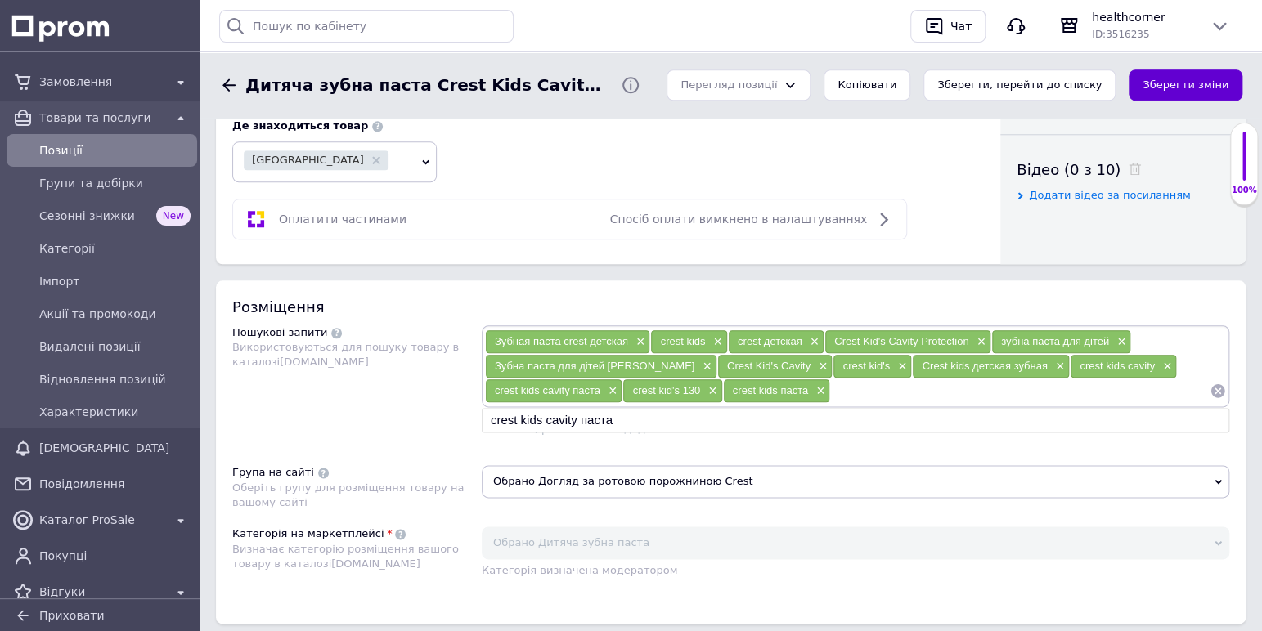
click at [1147, 82] on button "Зберегти зміни" at bounding box center [1185, 86] width 114 height 32
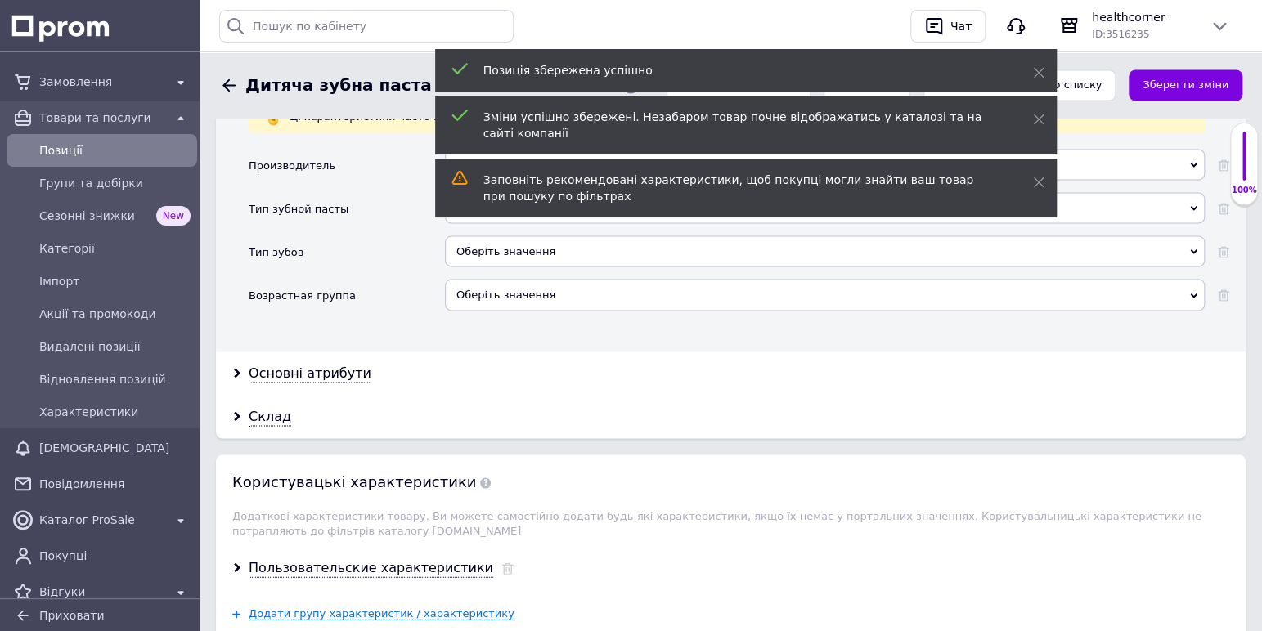
scroll to position [1478, 0]
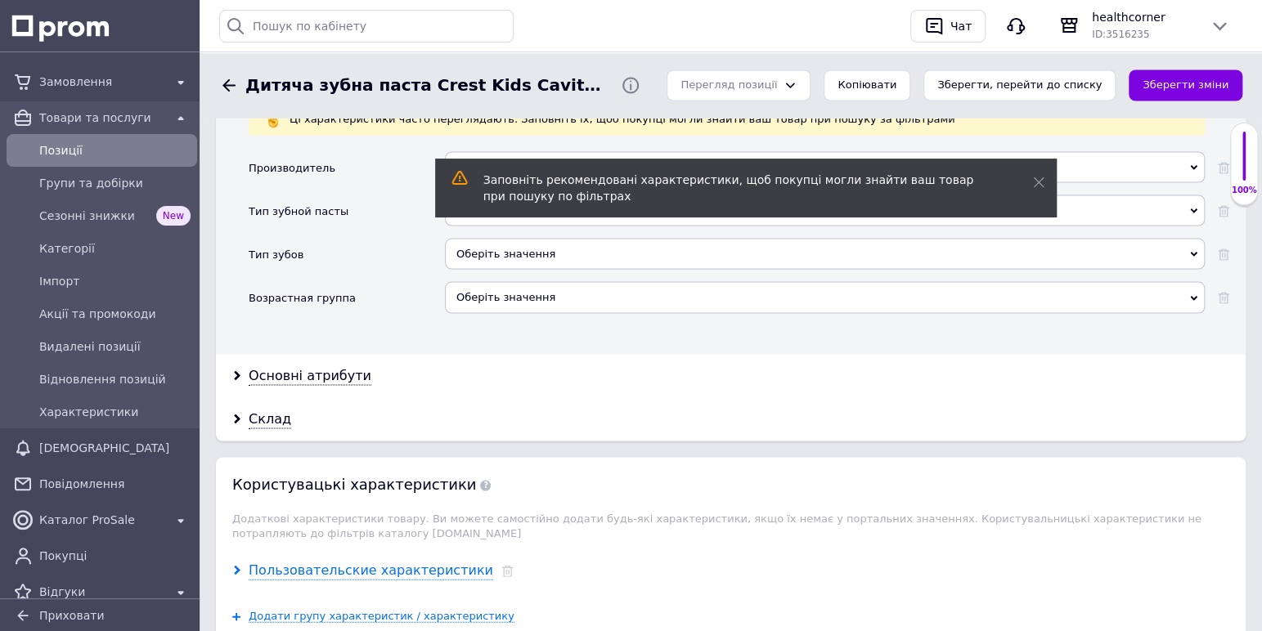
click at [252, 561] on div "Пользовательские характеристики" at bounding box center [371, 570] width 245 height 19
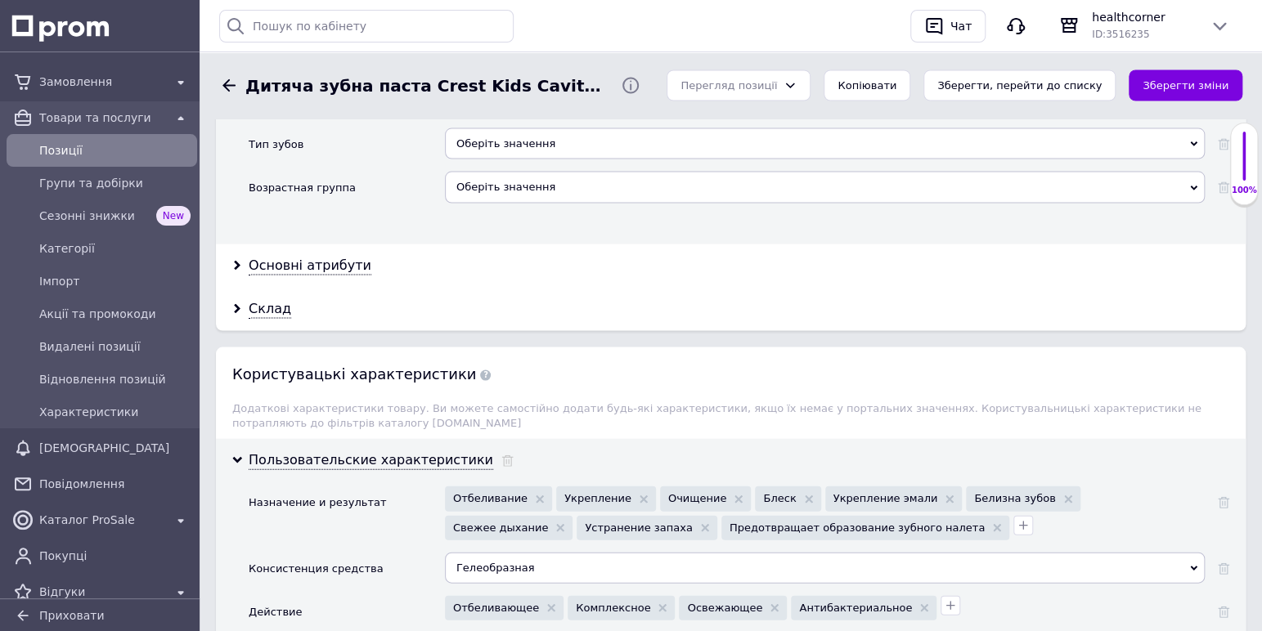
scroll to position [1675, 0]
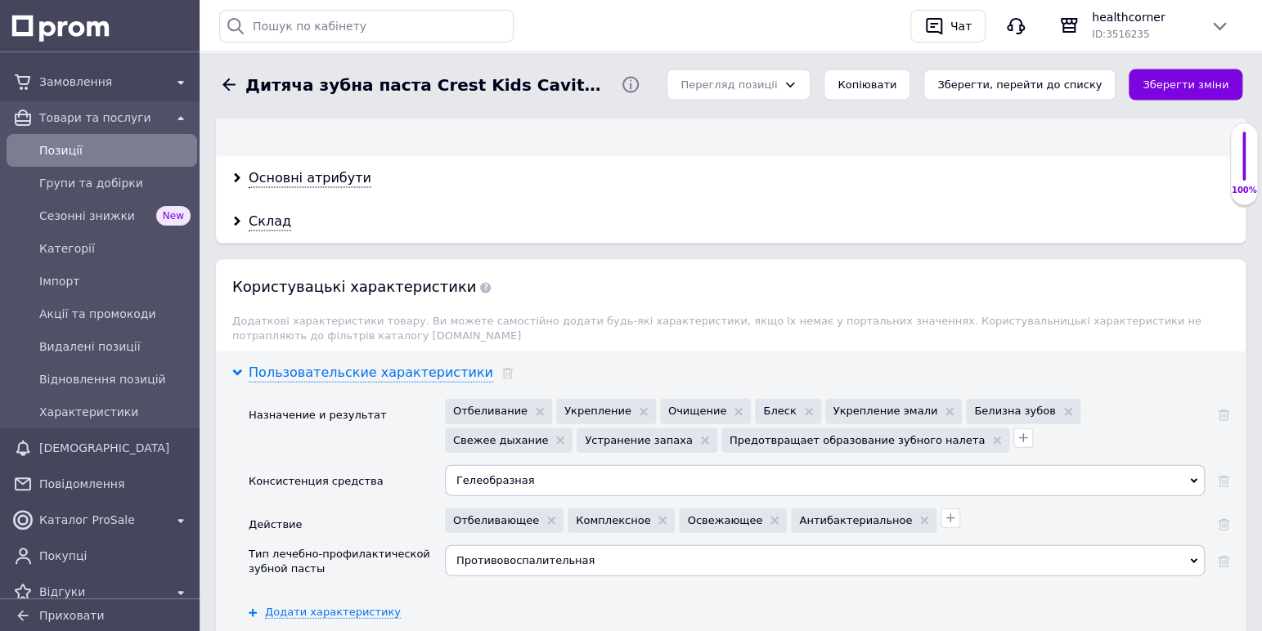
click at [237, 368] on icon at bounding box center [237, 373] width 10 height 10
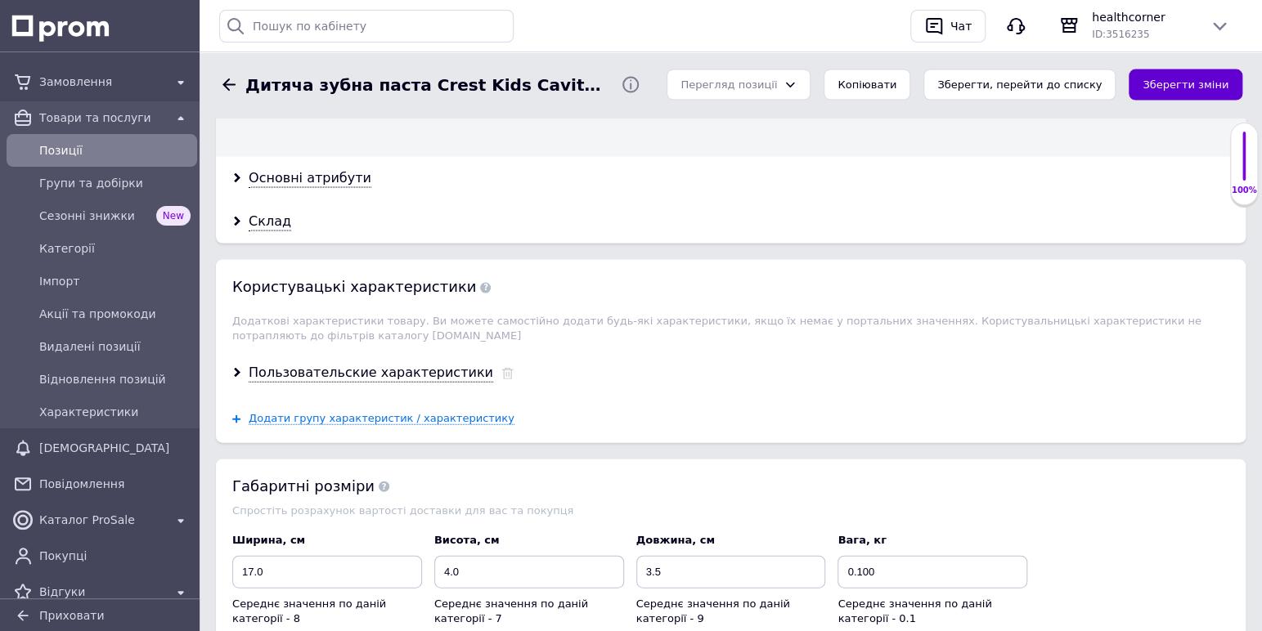
click at [1154, 79] on button "Зберегти зміни" at bounding box center [1185, 86] width 114 height 32
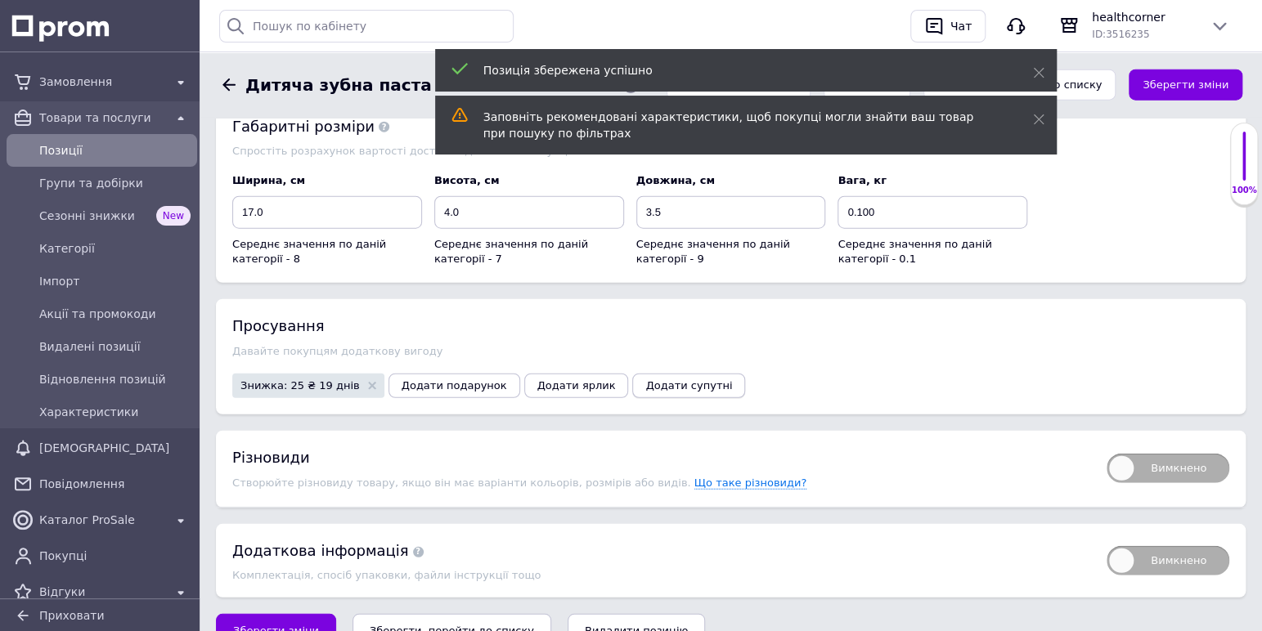
scroll to position [2034, 0]
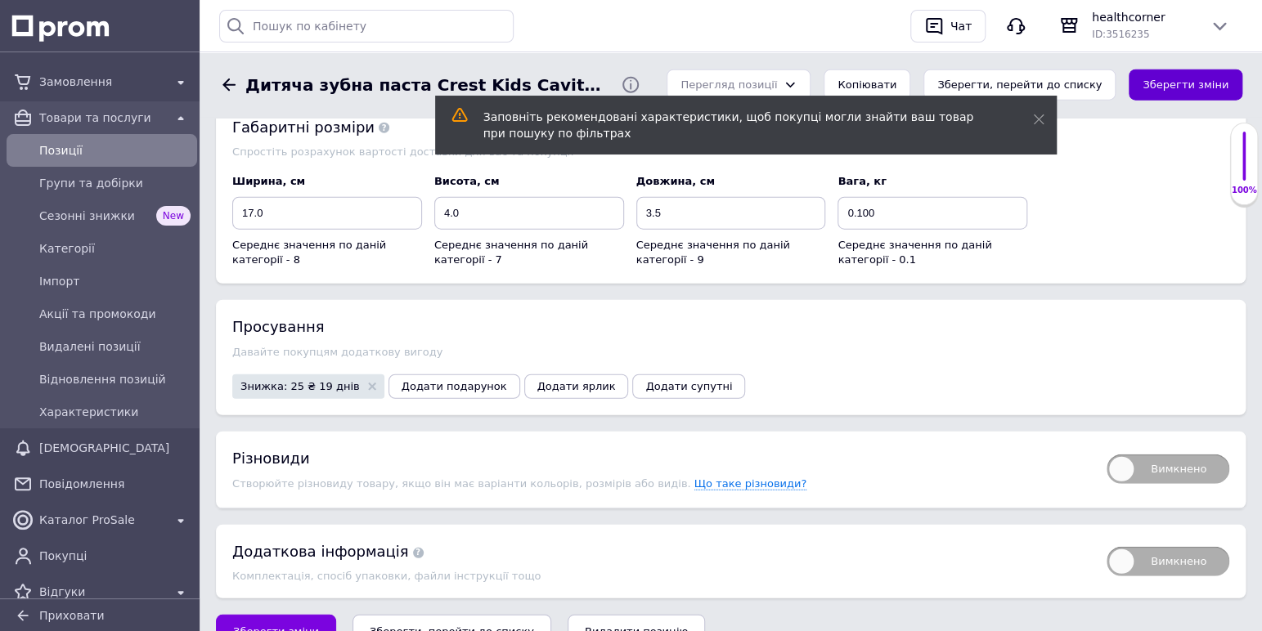
click at [1150, 81] on button "Зберегти зміни" at bounding box center [1185, 86] width 114 height 32
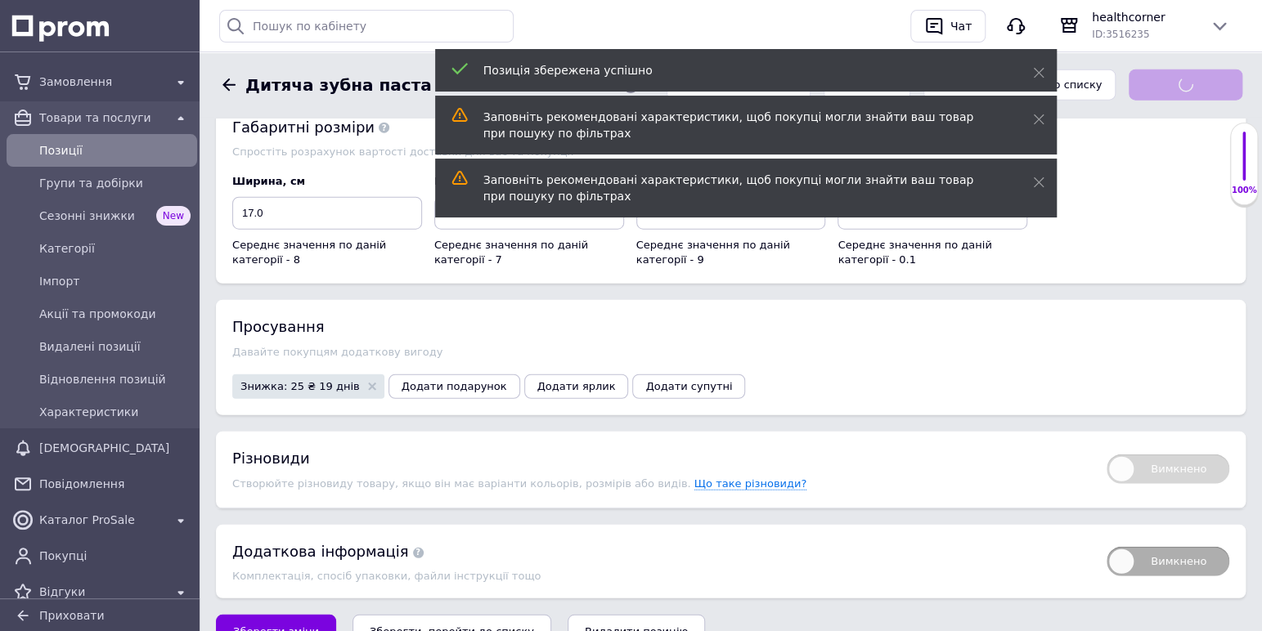
click at [229, 83] on icon at bounding box center [229, 85] width 20 height 20
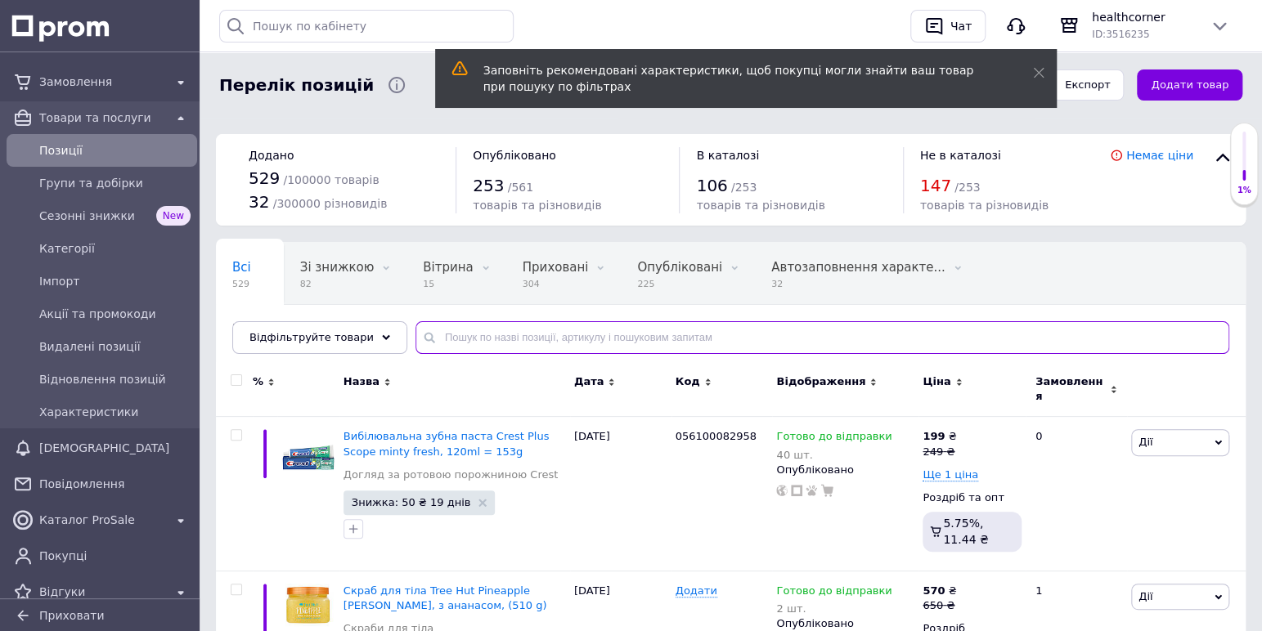
click at [464, 340] on input "text" at bounding box center [822, 337] width 814 height 33
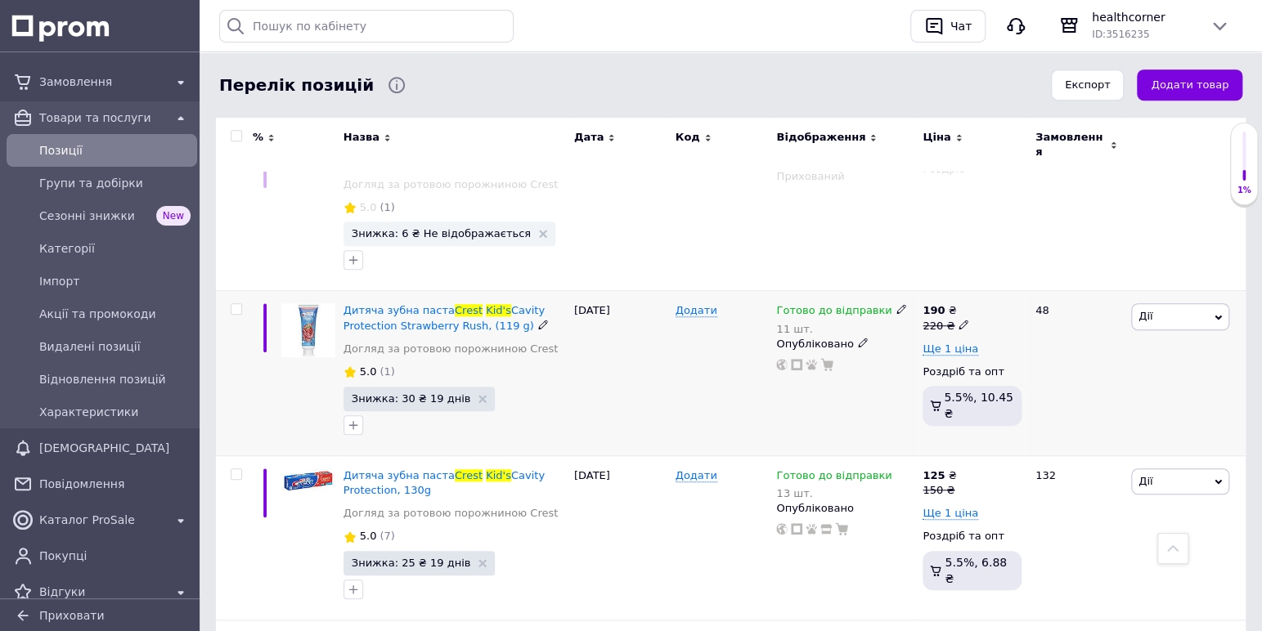
scroll to position [420, 0]
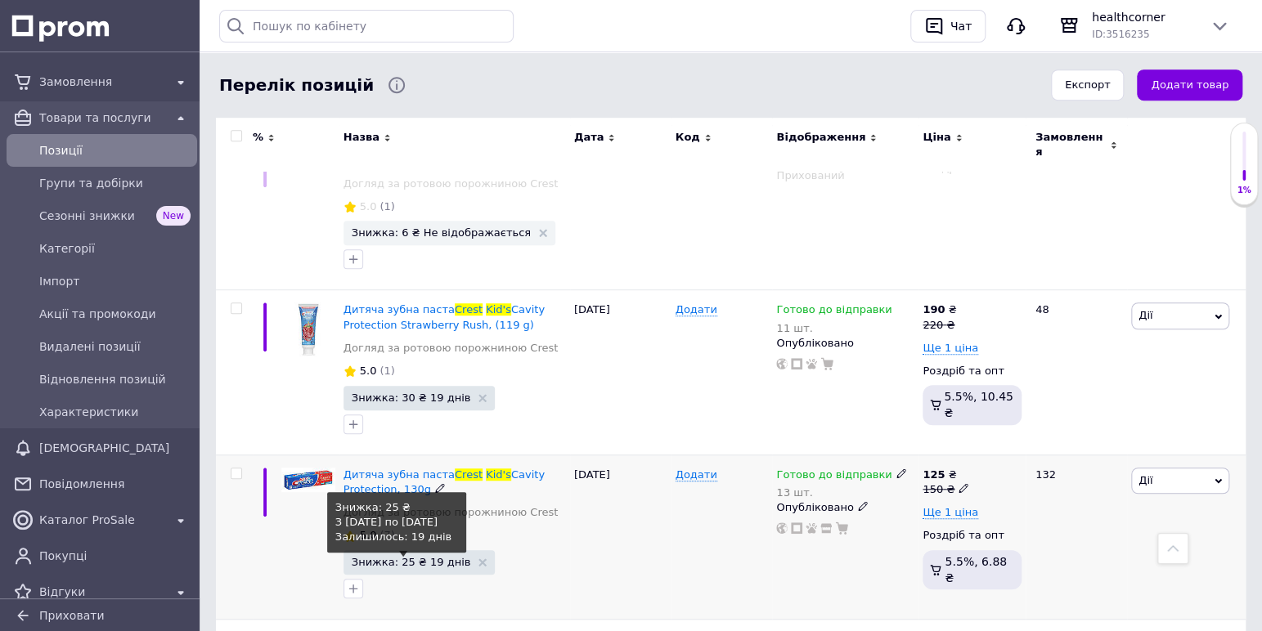
type input "crest kid's"
click at [374, 557] on span "Знижка: 25 ₴ 19 днів" at bounding box center [411, 562] width 119 height 11
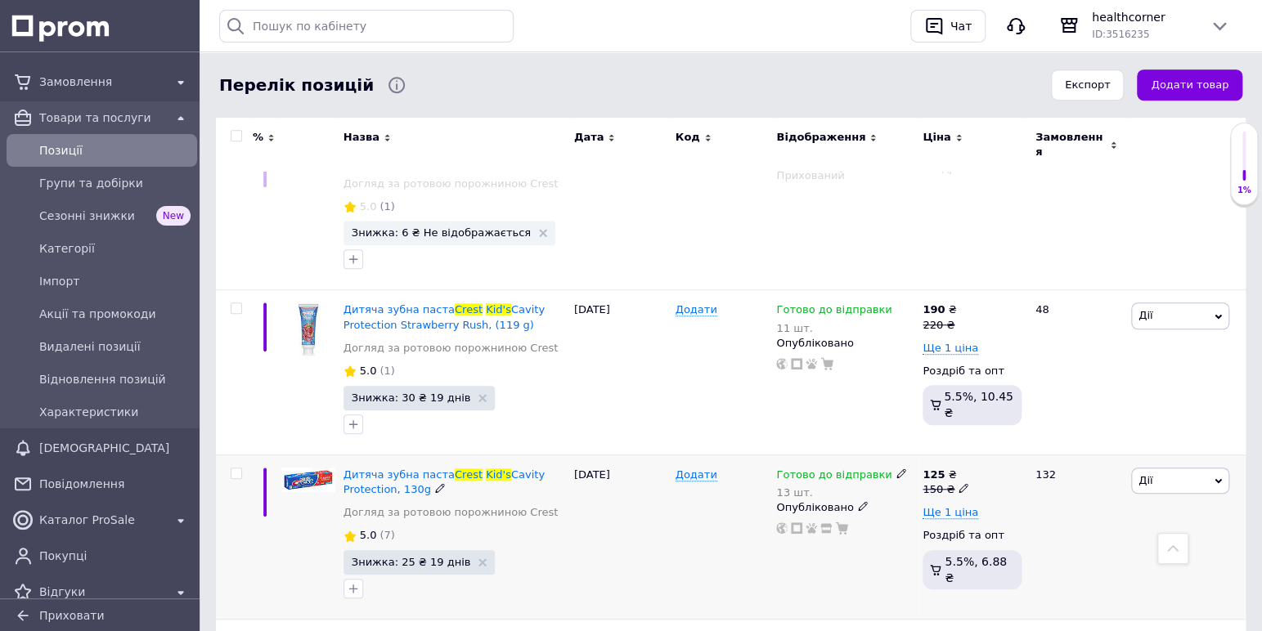
click at [963, 484] on use at bounding box center [962, 488] width 9 height 9
click at [1037, 447] on input "150" at bounding box center [1041, 463] width 124 height 33
type input "1"
type input "160"
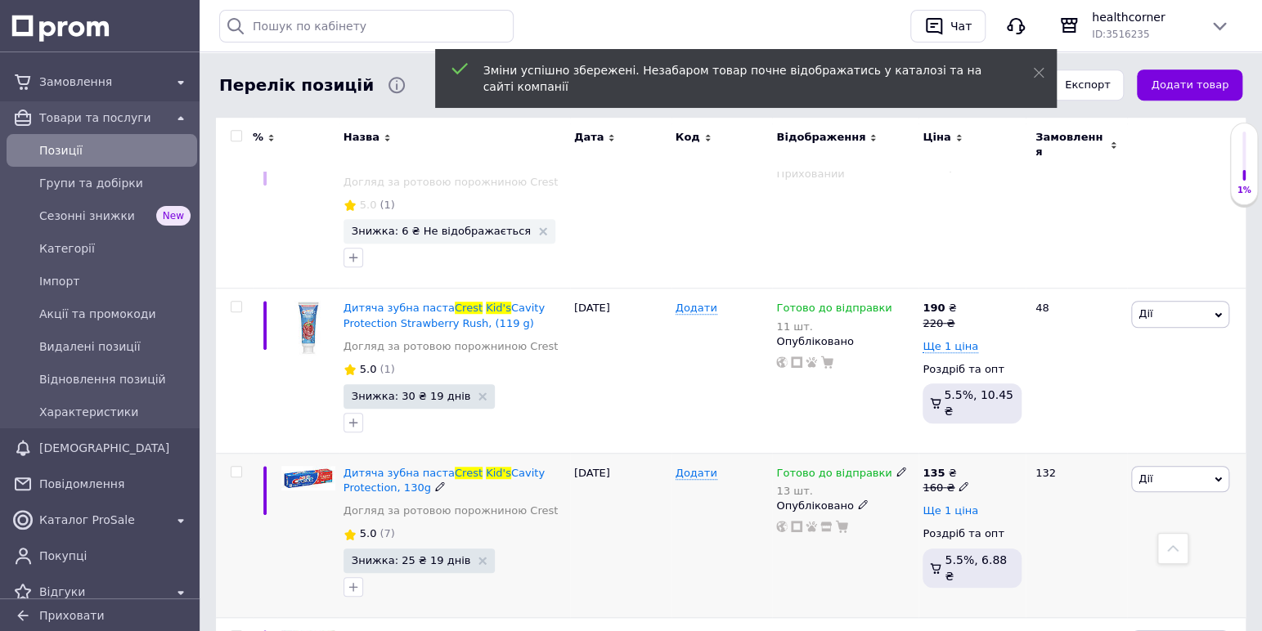
scroll to position [424, 0]
click at [932, 503] on span "Ще 1 ціна" at bounding box center [950, 509] width 56 height 13
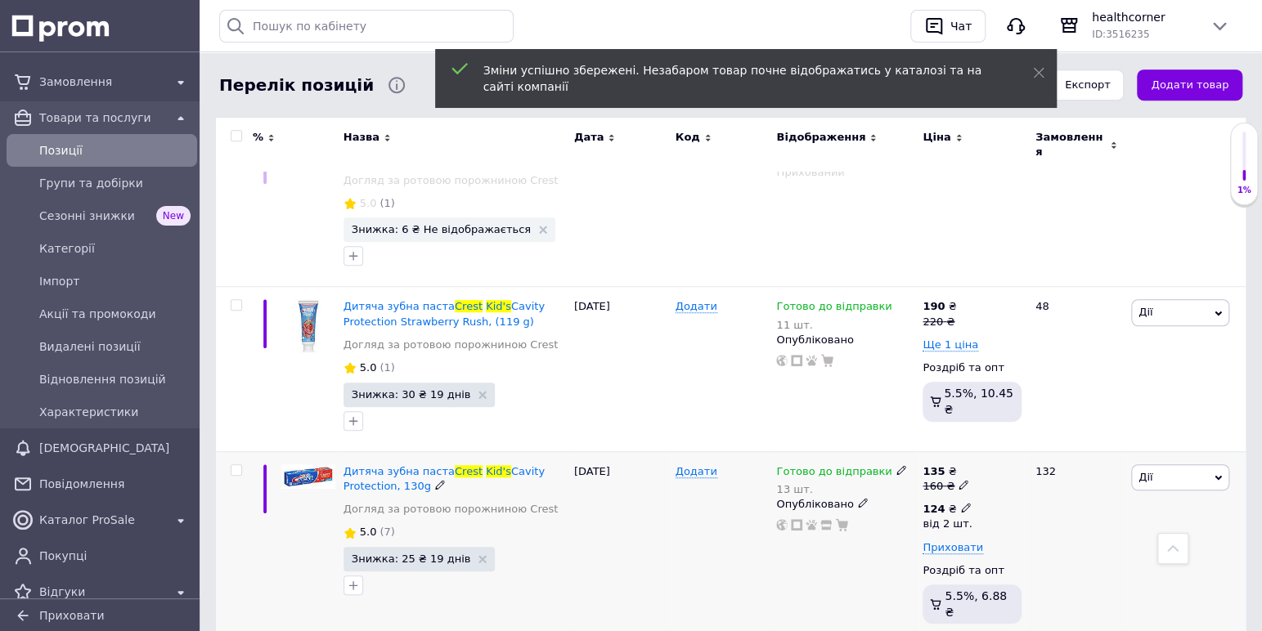
click at [961, 503] on icon at bounding box center [966, 508] width 10 height 10
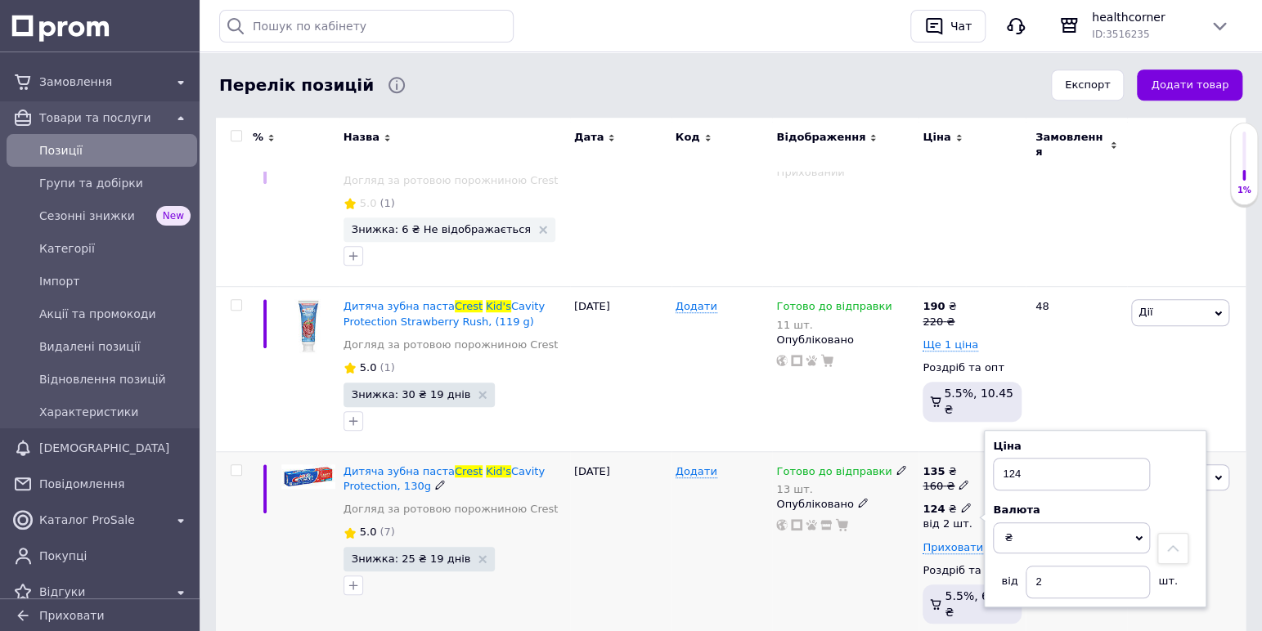
scroll to position [424, 0]
click at [1039, 457] on input "124" at bounding box center [1070, 473] width 157 height 33
type input "130"
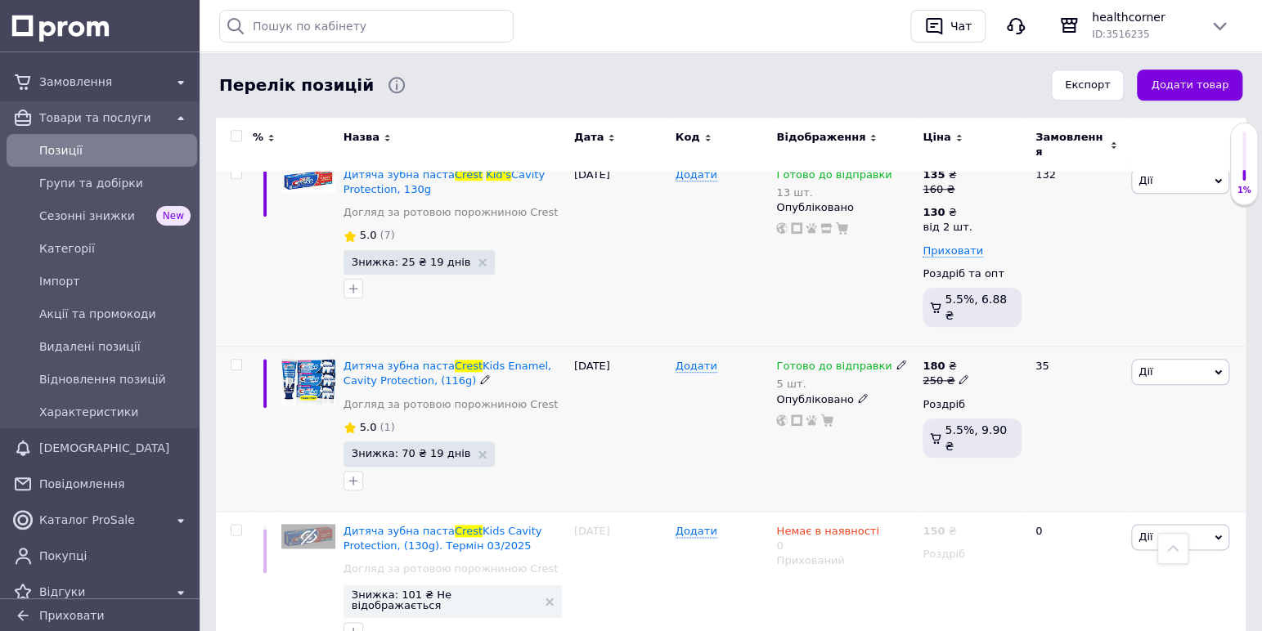
scroll to position [787, 0]
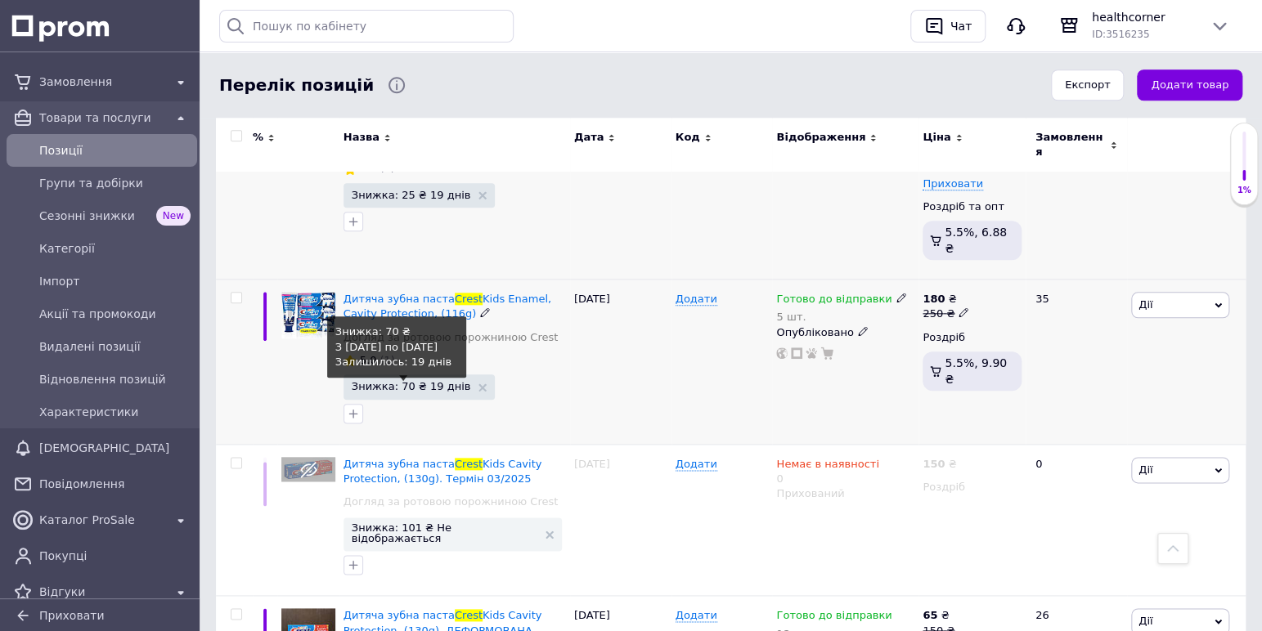
click at [352, 381] on span "Знижка: 70 ₴ 19 днів" at bounding box center [411, 386] width 119 height 11
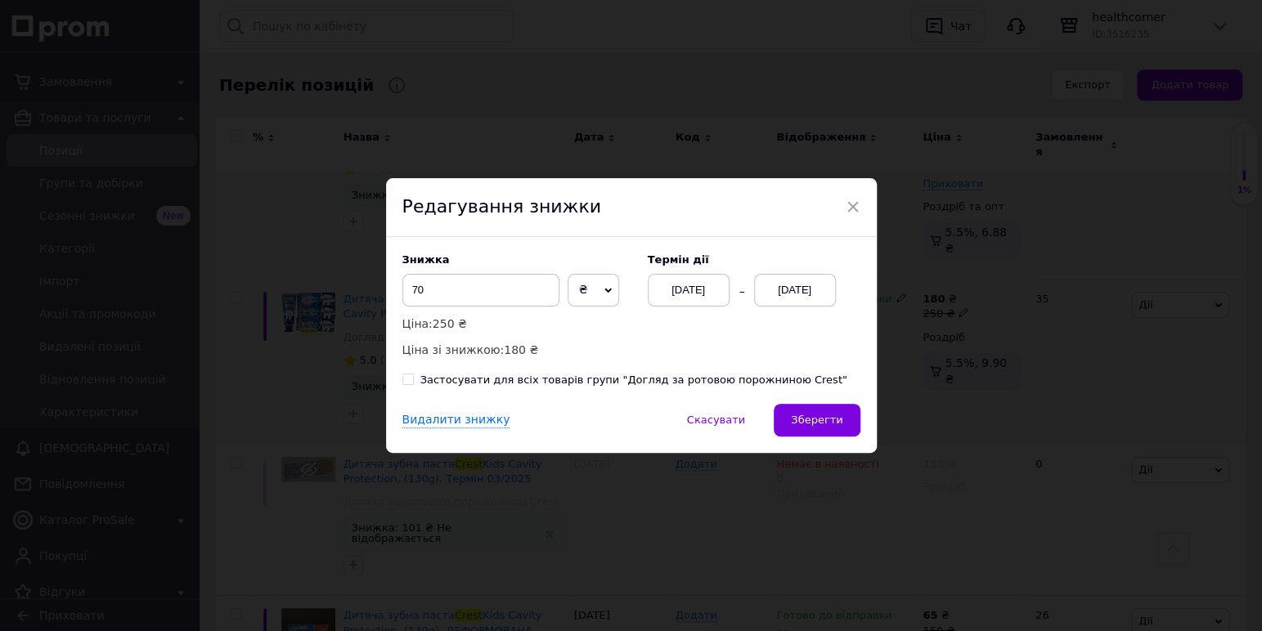
drag, startPoint x: 487, startPoint y: 269, endPoint x: 483, endPoint y: 280, distance: 12.2
click at [487, 271] on div "Знижка 70 ₴ % Ціна: 250 ₴ Ціна зі знижкою: 180 ₴" at bounding box center [516, 306] width 229 height 106
click at [465, 294] on input "70" at bounding box center [480, 290] width 157 height 33
type input "75"
click at [796, 414] on span "Зберегти" at bounding box center [817, 420] width 52 height 12
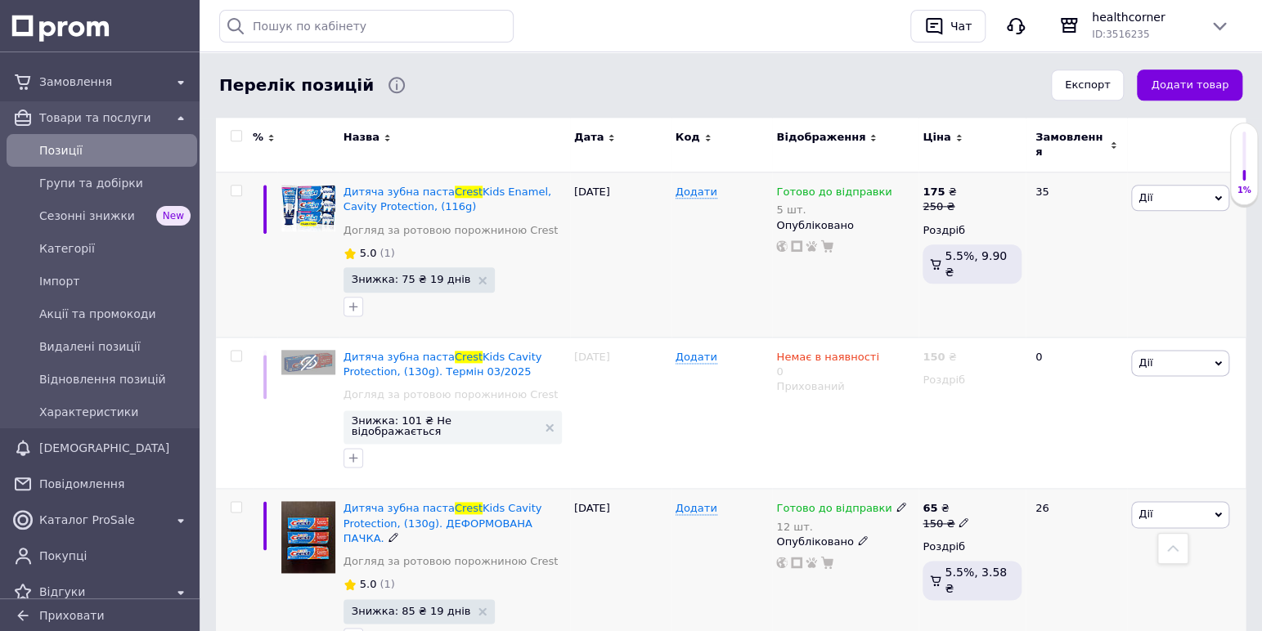
scroll to position [894, 0]
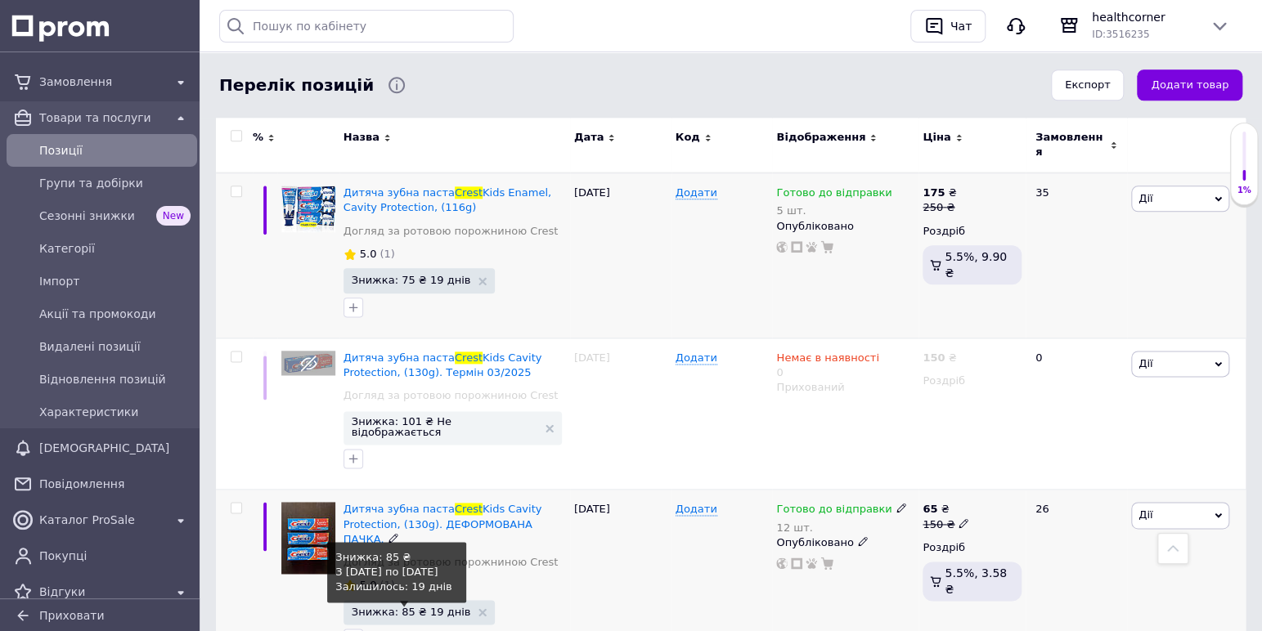
click at [363, 607] on span "Знижка: 85 ₴ 19 днів" at bounding box center [411, 612] width 119 height 11
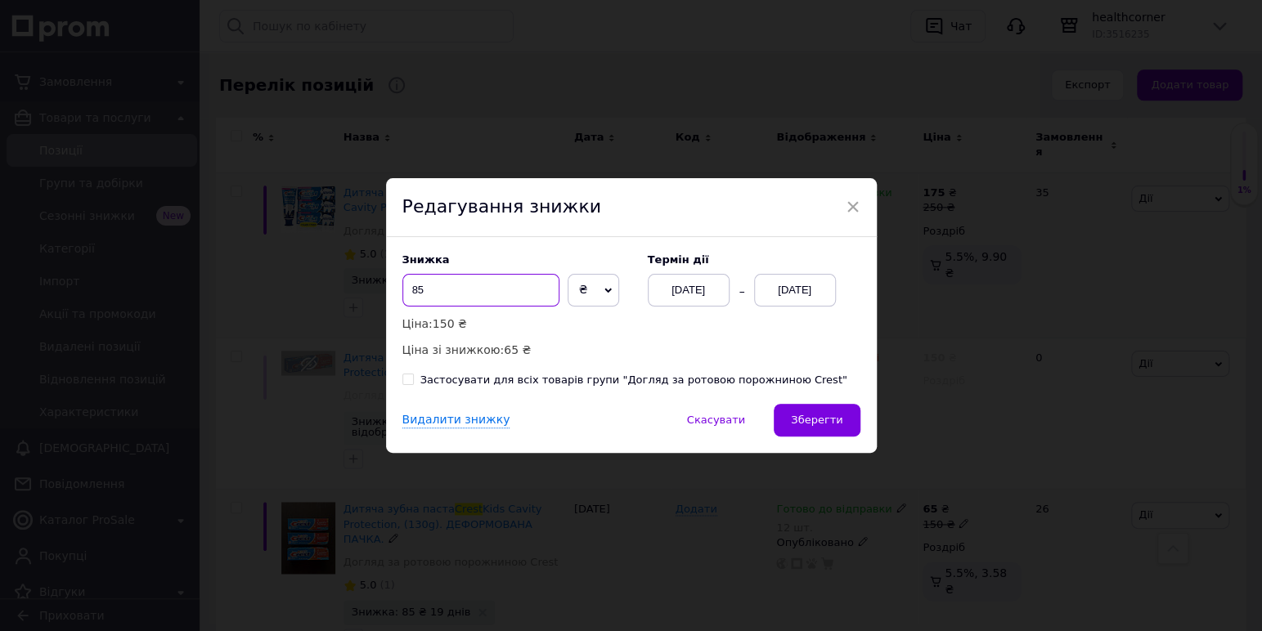
click at [438, 288] on input "85" at bounding box center [480, 290] width 157 height 33
type input "80"
click at [796, 414] on span "Зберегти" at bounding box center [817, 420] width 52 height 12
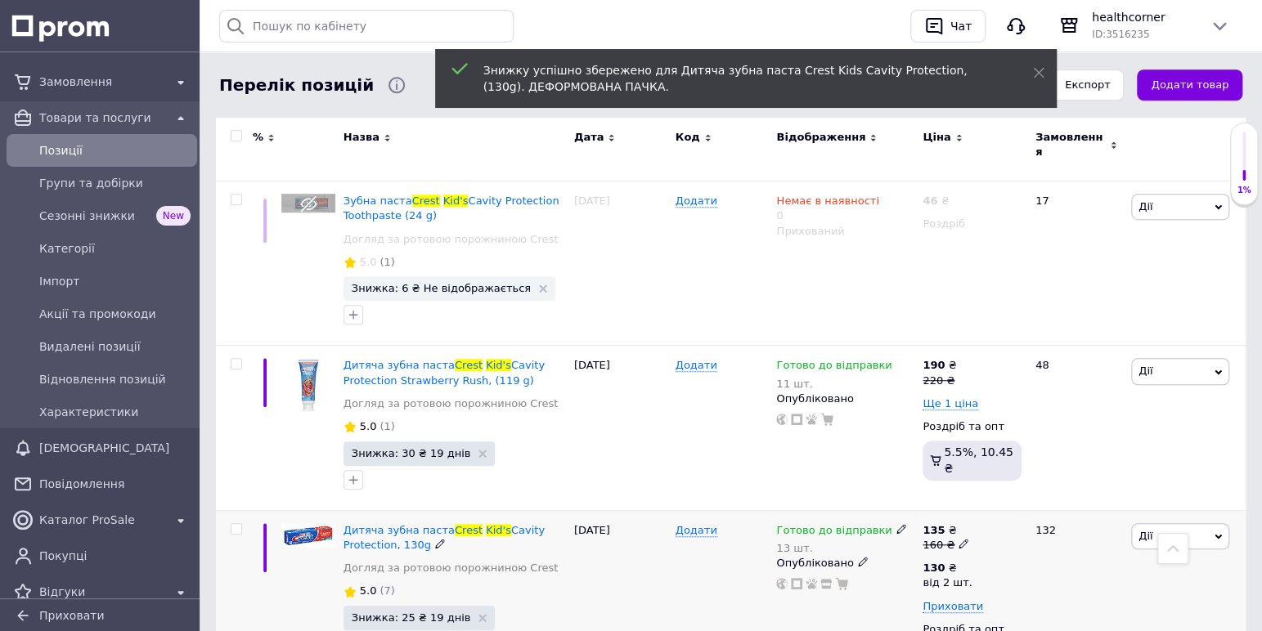
scroll to position [363, 0]
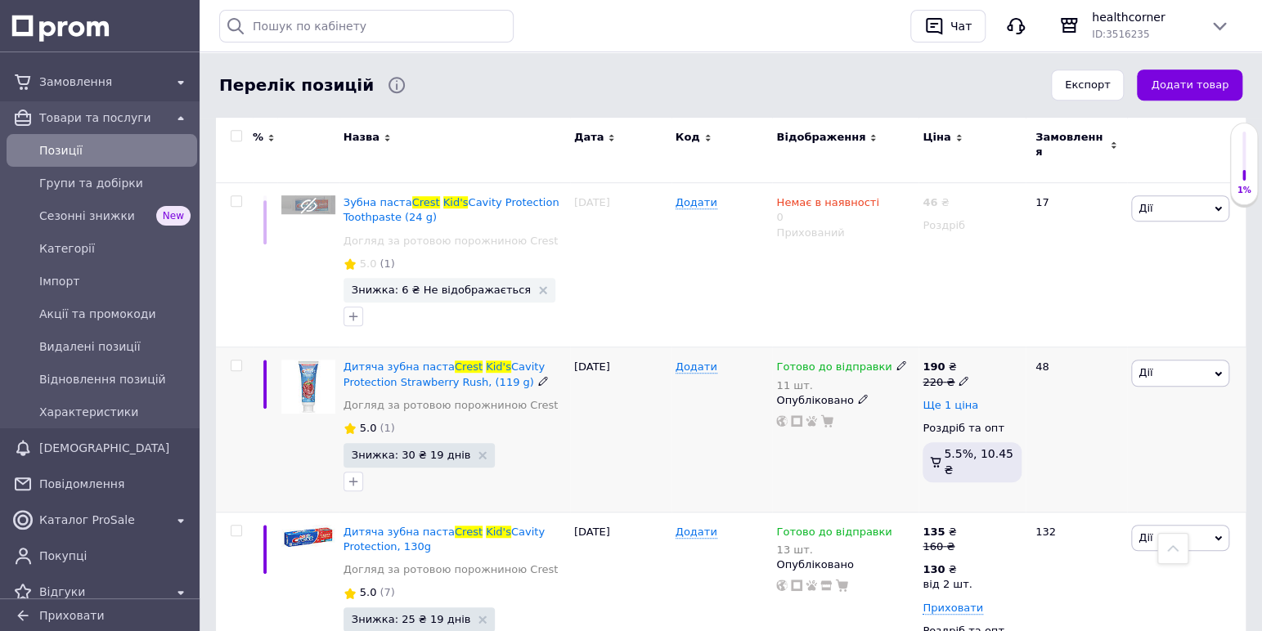
click at [928, 399] on span "Ще 1 ціна" at bounding box center [950, 405] width 56 height 13
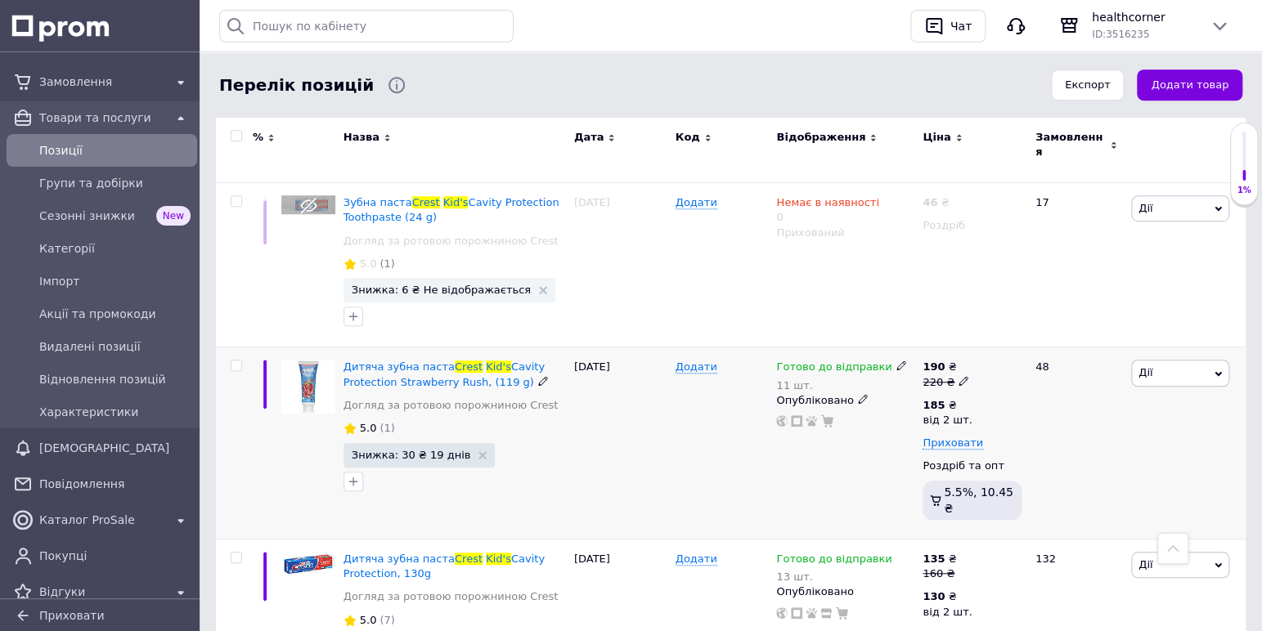
click at [693, 445] on div "Додати" at bounding box center [721, 444] width 101 height 192
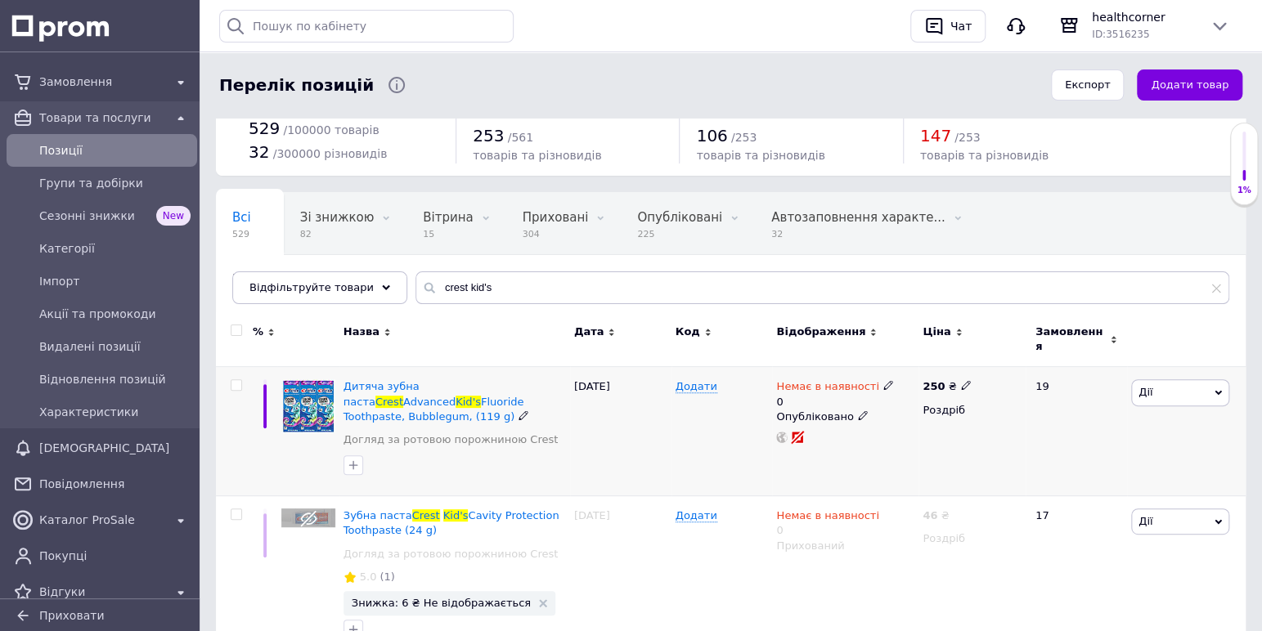
scroll to position [53, 0]
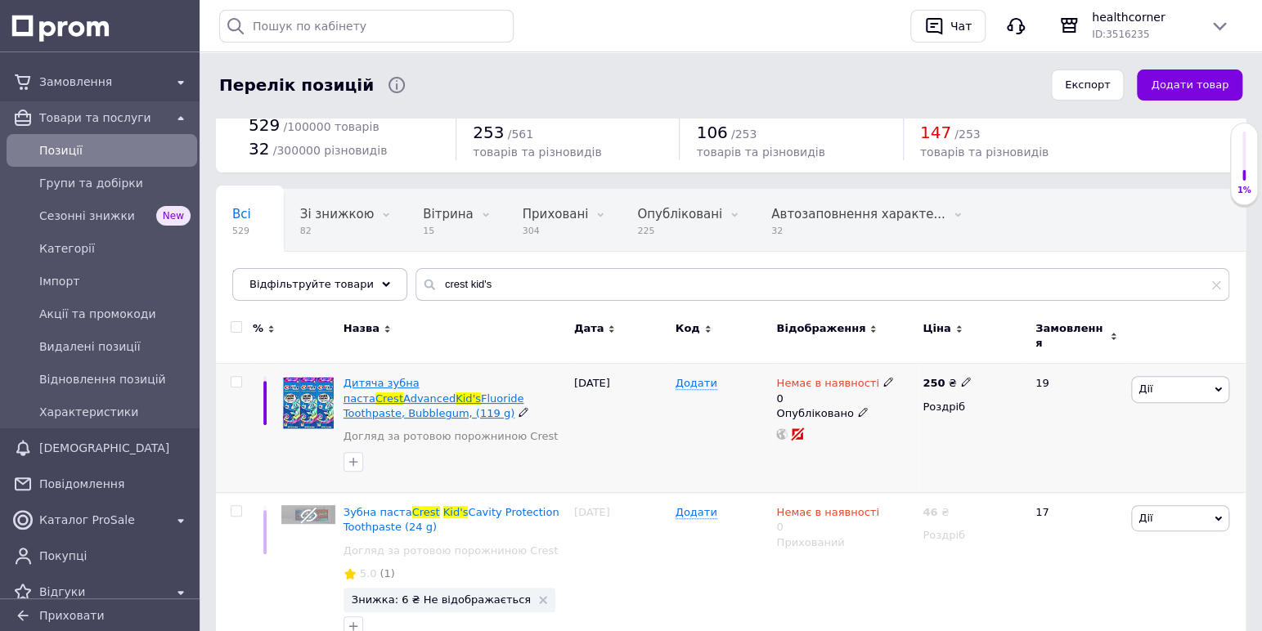
click at [349, 377] on span "Дитяча зубна паста" at bounding box center [381, 390] width 76 height 27
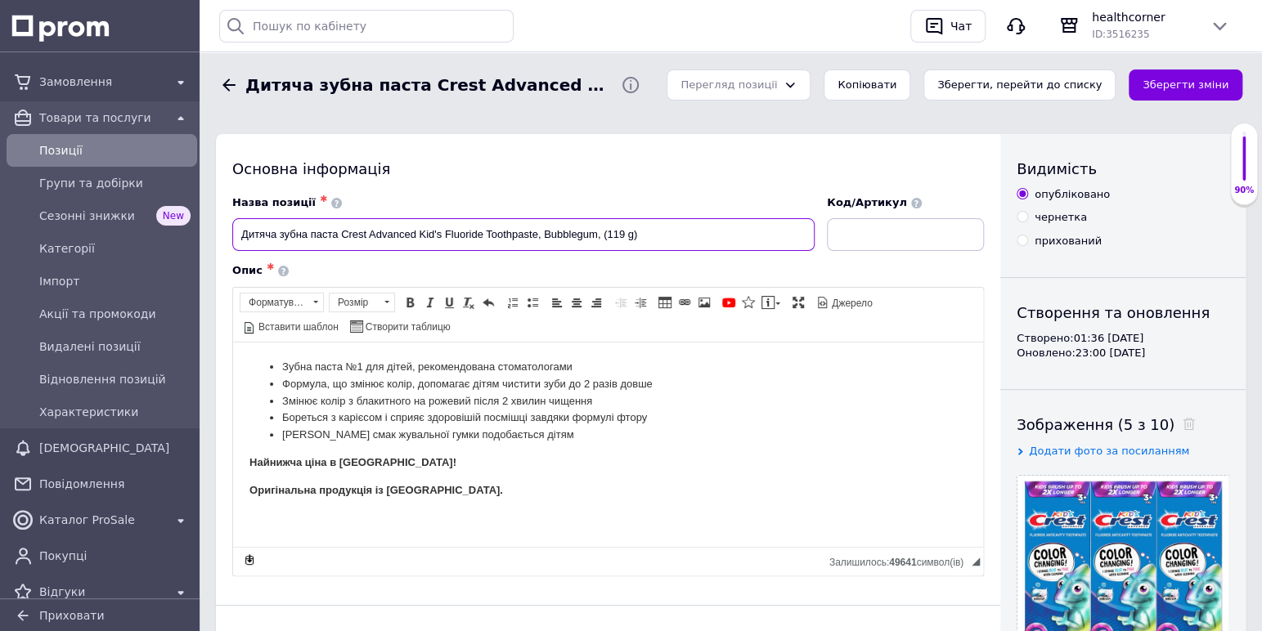
click at [330, 232] on input "Дитяча зубна паста Crest Advanced Kid's Fluoride Toothpaste, Bubblegum, (119 g)" at bounding box center [523, 234] width 582 height 33
click at [357, 235] on input "Дитяча зубна паста Crest Advanced Kid's Fluoride Toothpaste, Bubblegum, (119 g)" at bounding box center [523, 234] width 582 height 33
click at [371, 234] on input "Дитяча зубна паста Crest Advanced Kid's Fluoride Toothpaste, Bubblegum, (119 g)" at bounding box center [523, 234] width 582 height 33
click at [436, 231] on input "Дитяча зубна паста Crest Advanced Kid's Fluoride Toothpaste, Bubblegum, (119 g)" at bounding box center [523, 234] width 582 height 33
click at [471, 233] on input "Дитяча зубна паста Crest Advanced Kid's Fluoride Toothpaste, Bubblegum, (119 g)" at bounding box center [523, 234] width 582 height 33
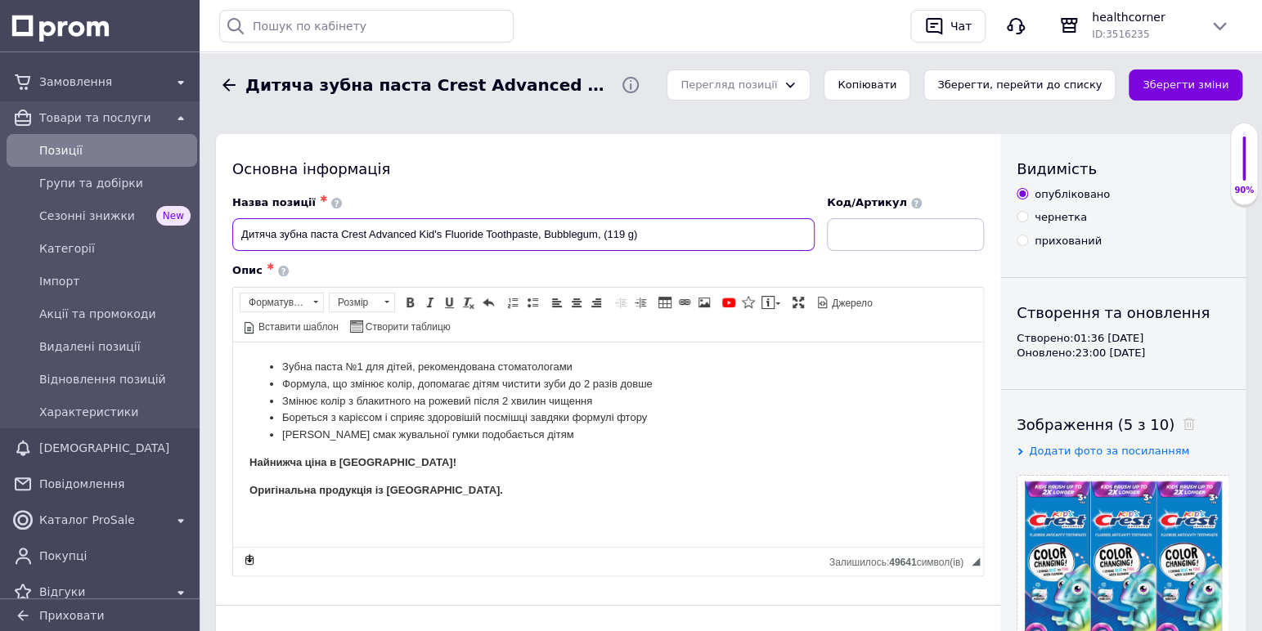
click at [505, 234] on input "Дитяча зубна паста Crest Advanced Kid's Fluoride Toothpaste, Bubblegum, (119 g)" at bounding box center [523, 234] width 582 height 33
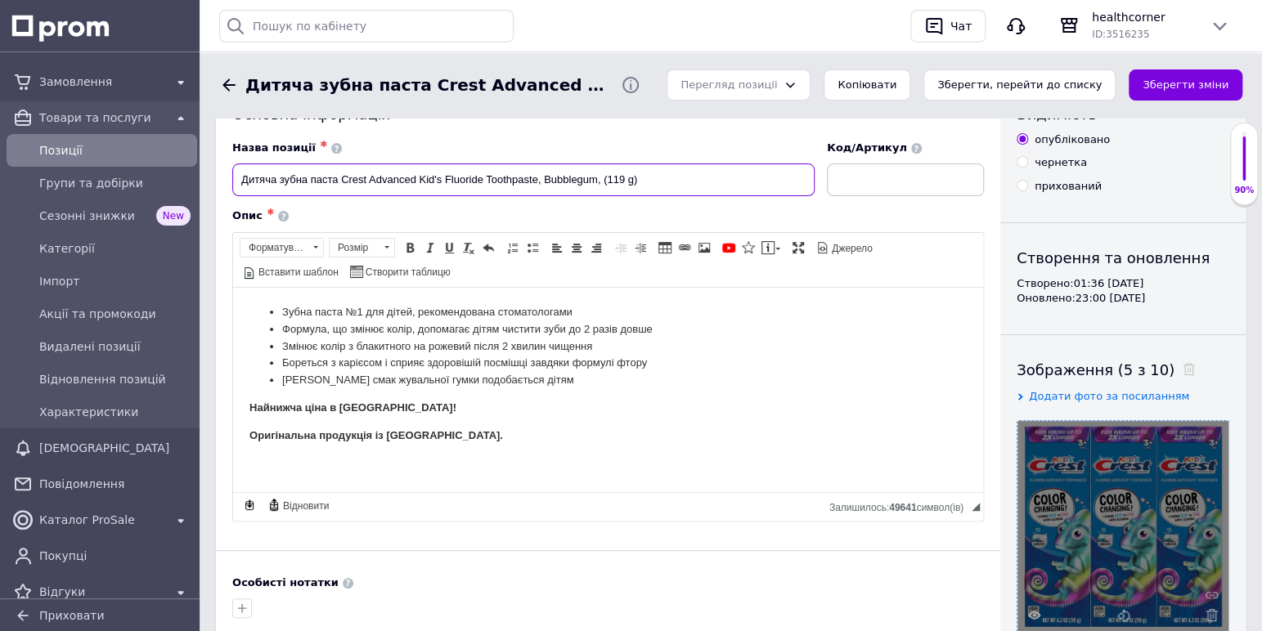
scroll to position [80, 0]
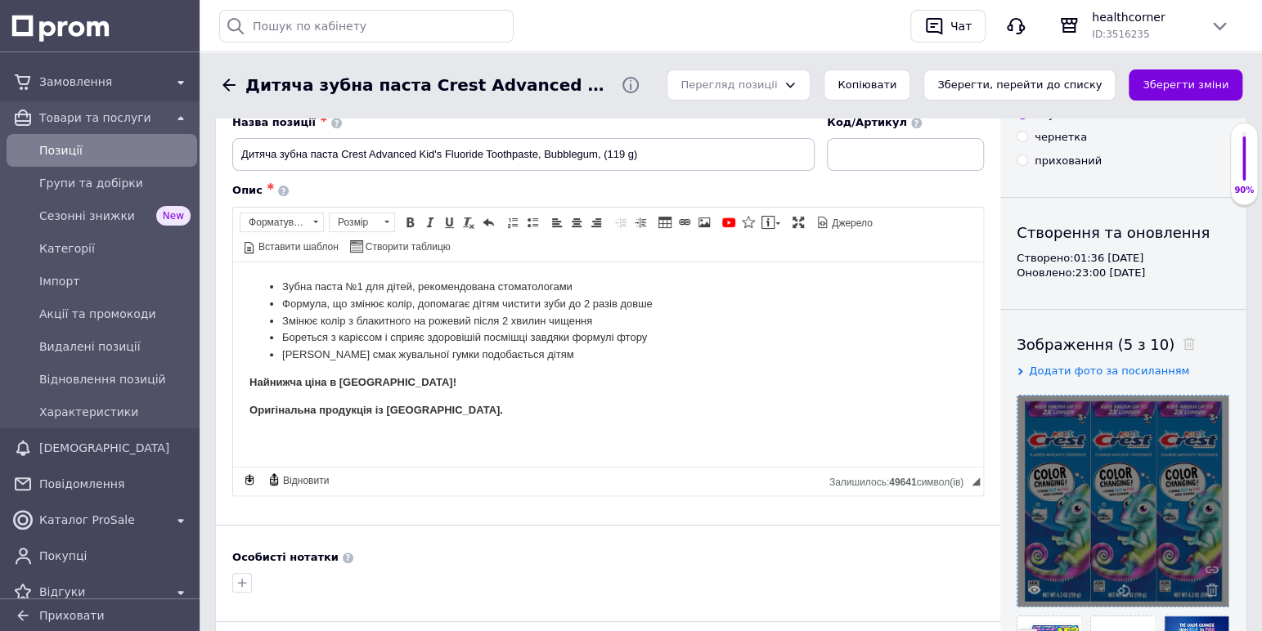
click at [1095, 483] on div at bounding box center [1122, 501] width 211 height 211
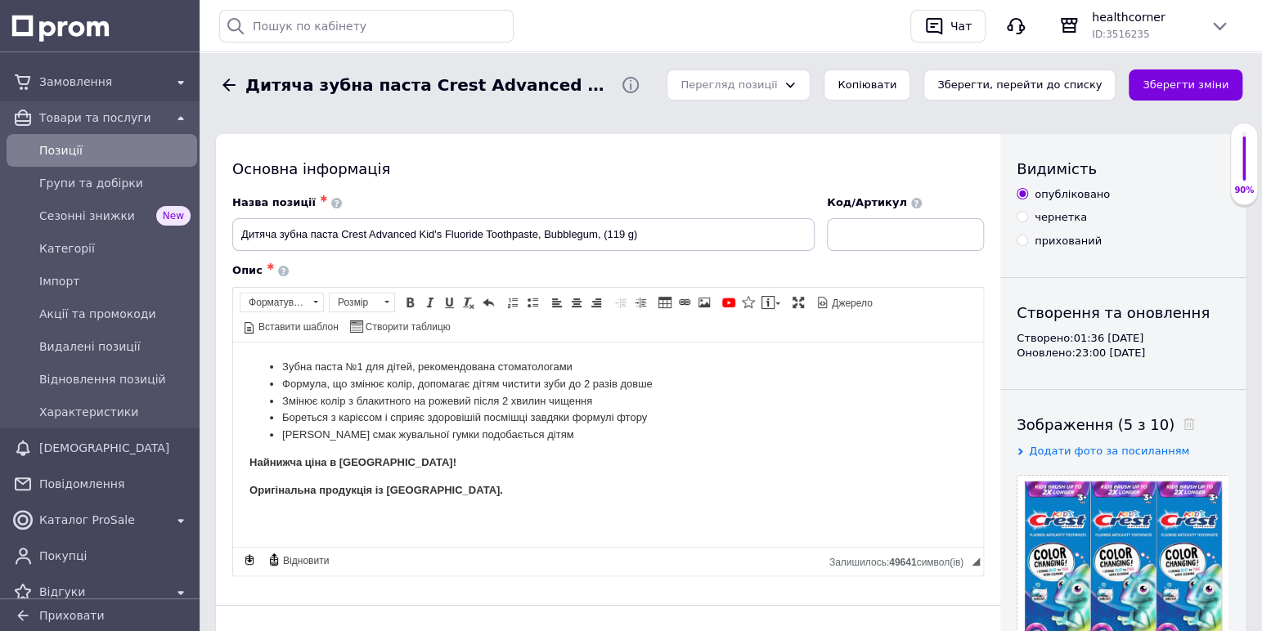
scroll to position [0, 0]
click at [558, 235] on input "Дитяча зубна паста Crest Advanced Kid's Fluoride Toothpaste, Bubblegum, (119 g)" at bounding box center [523, 234] width 582 height 33
click at [847, 259] on div "Опис ✱ Зубна паста №1 для дітей, рекомендована стоматологами Формула, що змінює…" at bounding box center [608, 419] width 768 height 329
click at [1148, 80] on button "Зберегти зміни" at bounding box center [1185, 86] width 114 height 32
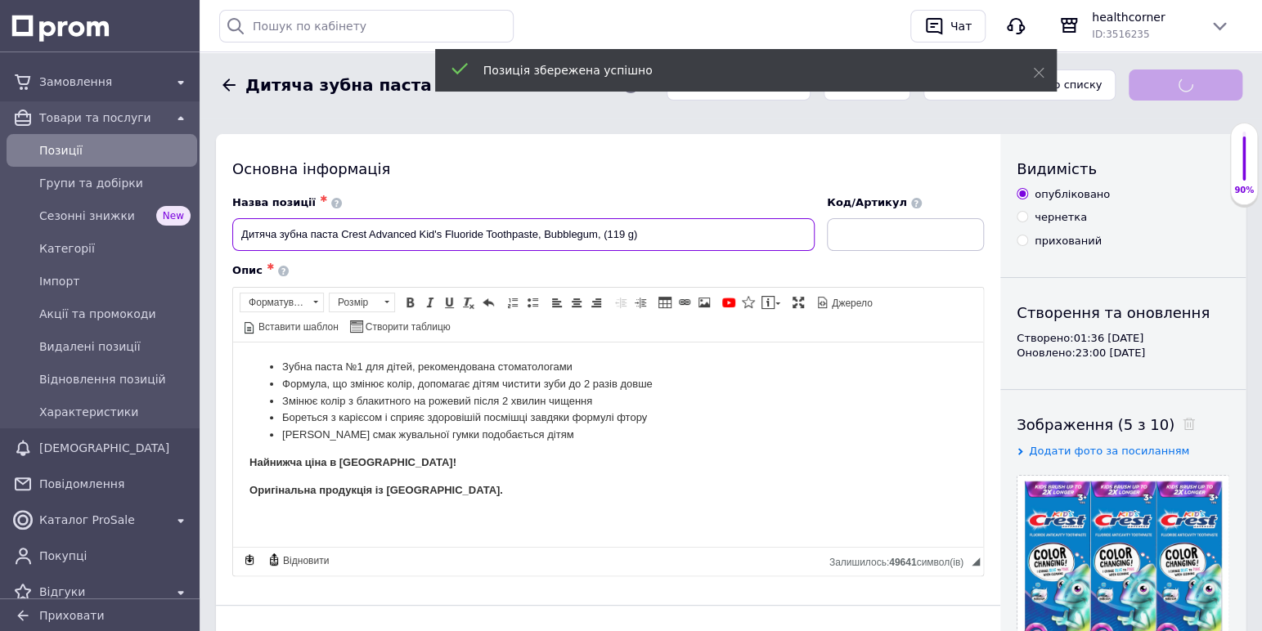
click at [662, 233] on input "Дитяча зубна паста Crest Advanced Kid's Fluoride Toothpaste, Bubblegum, (119 g)" at bounding box center [523, 234] width 582 height 33
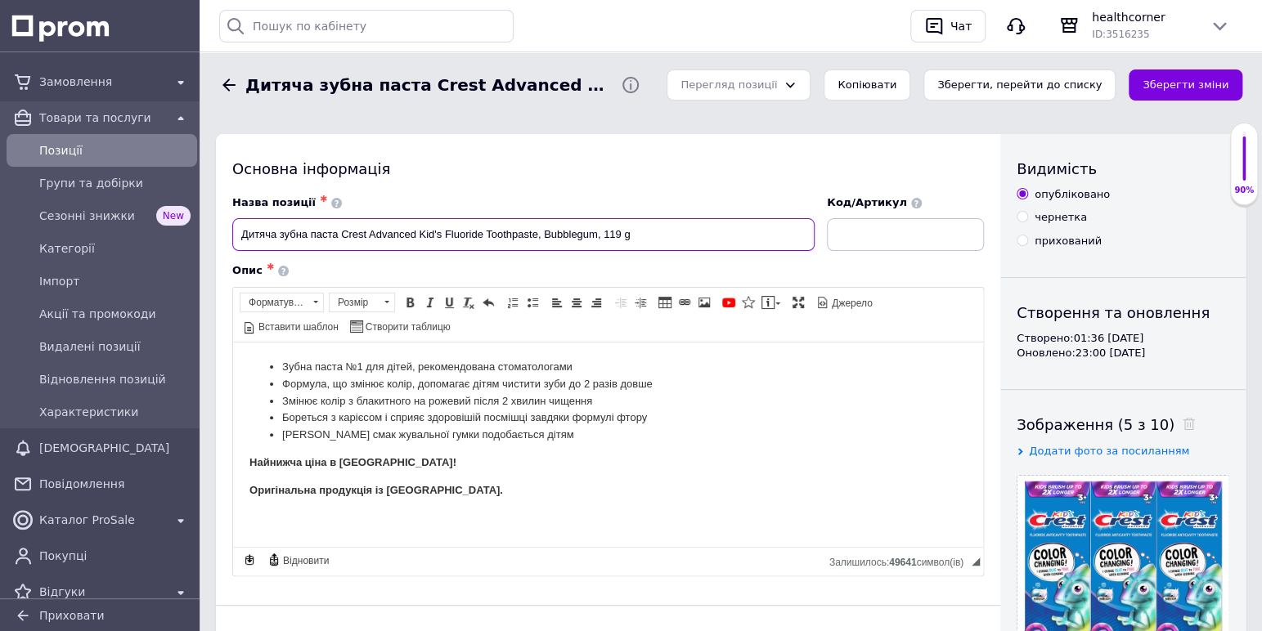
click at [246, 231] on input "Дитяча зубна паста Crest Advanced Kid's Fluoride Toothpaste, Bubblegum, 119 g" at bounding box center [523, 234] width 582 height 33
type input "Дитяча зубна паста Crest Advanced Kid's Fluoride Toothpaste, Bubblegum, 119 g"
click at [516, 180] on div "Основна інформація Назва позиції ✱ Дитяча зубна паста Crest Advanced Kid's Fluo…" at bounding box center [608, 590] width 784 height 913
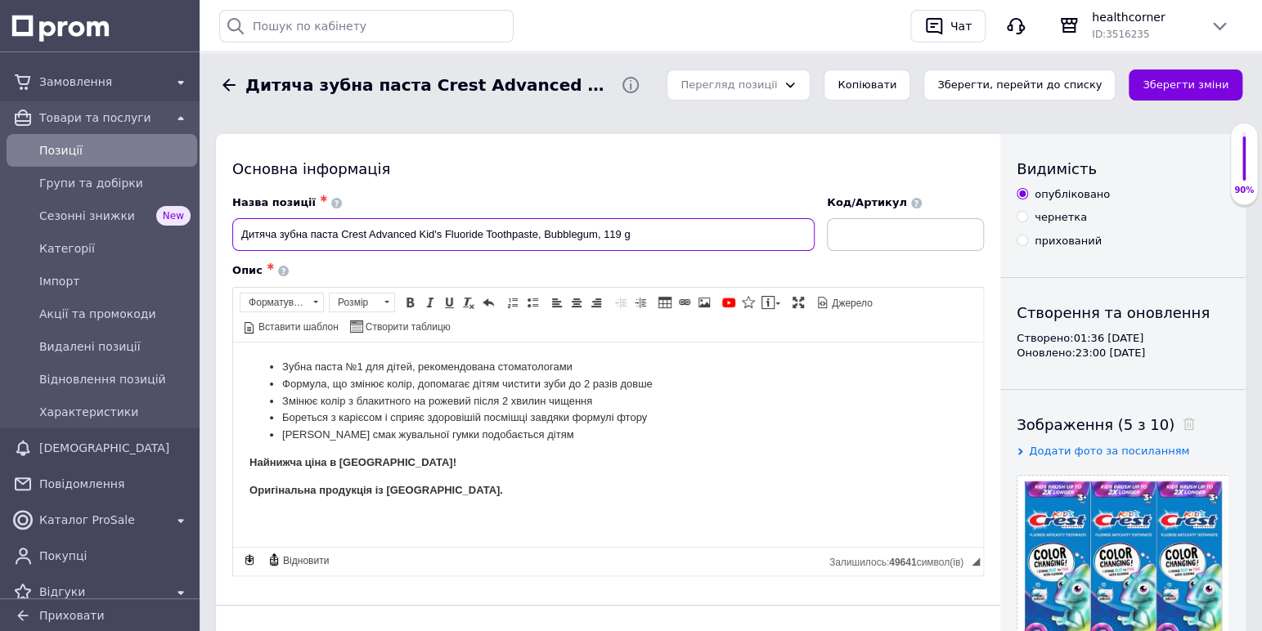
click at [248, 232] on input "Дитяча зубна паста Crest Advanced Kid's Fluoride Toothpaste, Bubblegum, 119 g" at bounding box center [523, 234] width 582 height 33
click at [463, 182] on div "Основна інформація Назва позиції ✱ Дитяча зубна паста Crest Advanced Kid's Fluo…" at bounding box center [608, 590] width 784 height 913
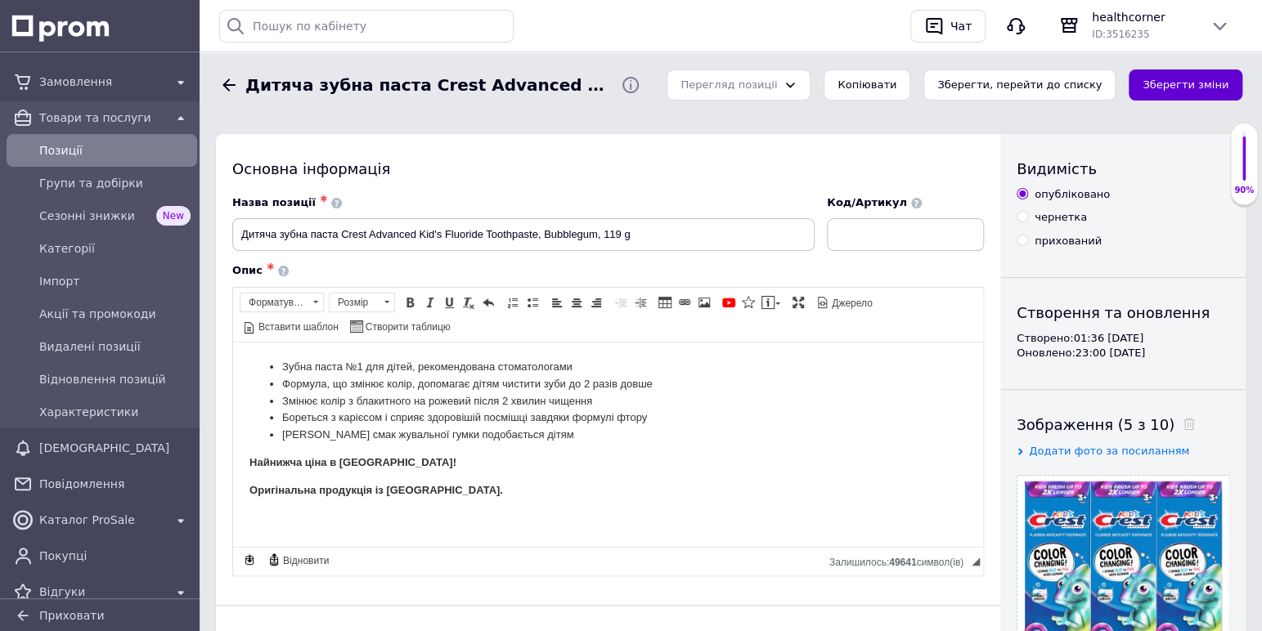
click at [1152, 81] on button "Зберегти зміни" at bounding box center [1185, 86] width 114 height 32
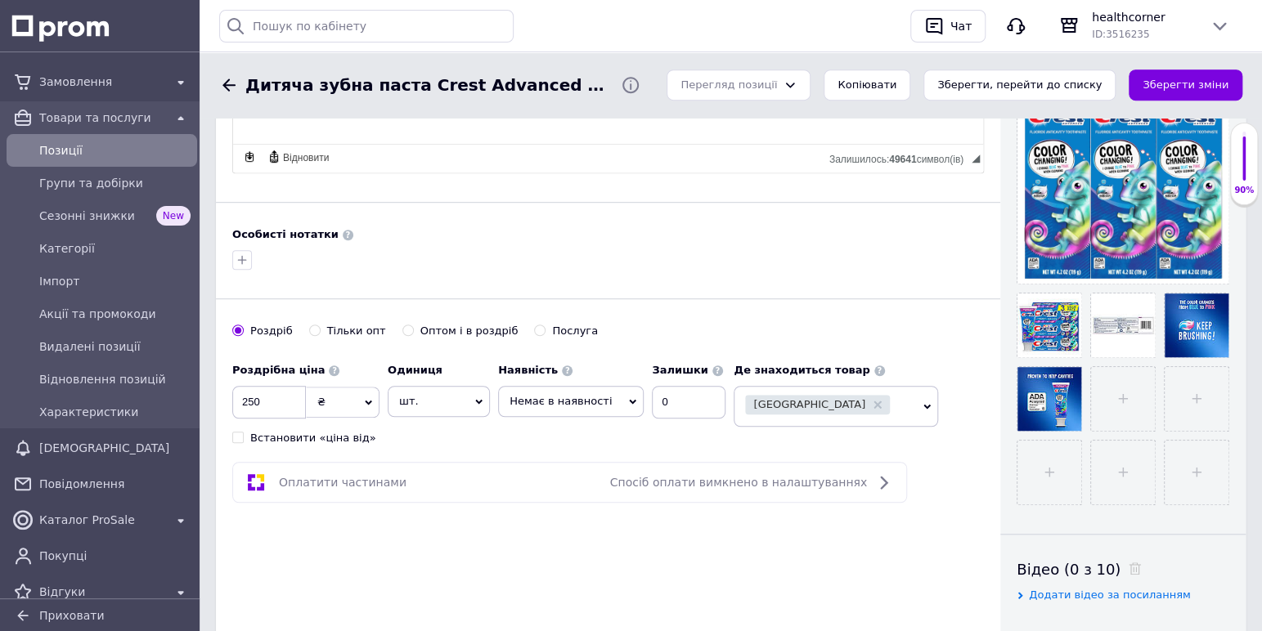
scroll to position [507, 0]
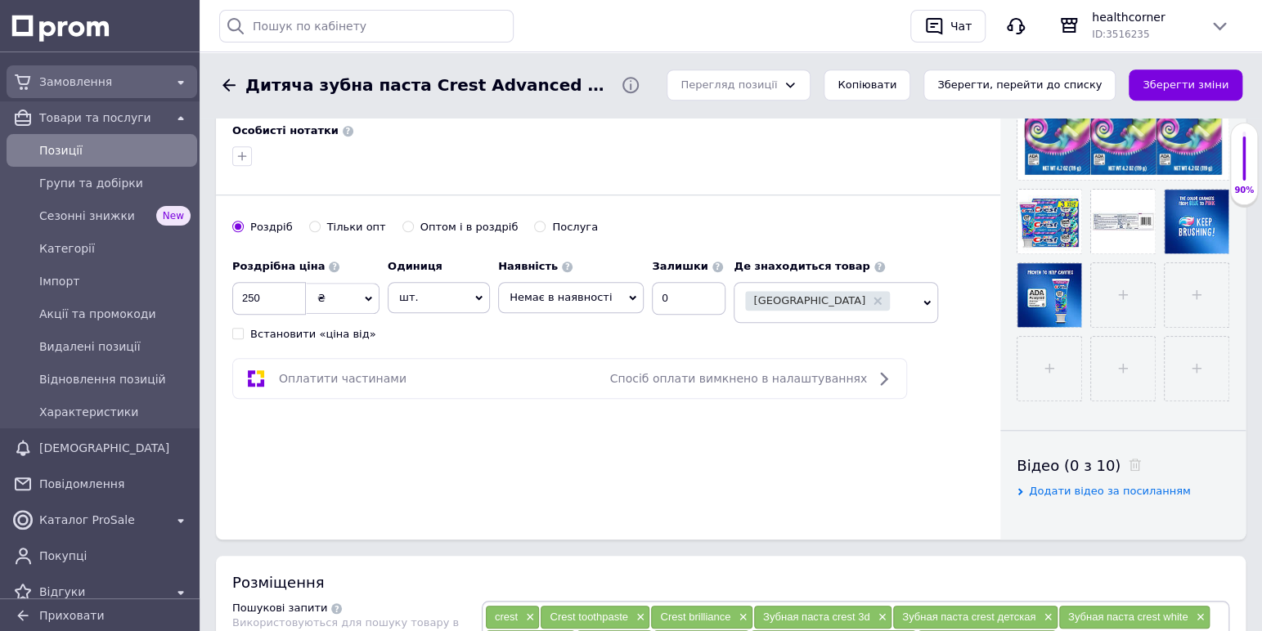
click at [44, 82] on span "Замовлення" at bounding box center [101, 82] width 125 height 16
